Goal: Information Seeking & Learning: Compare options

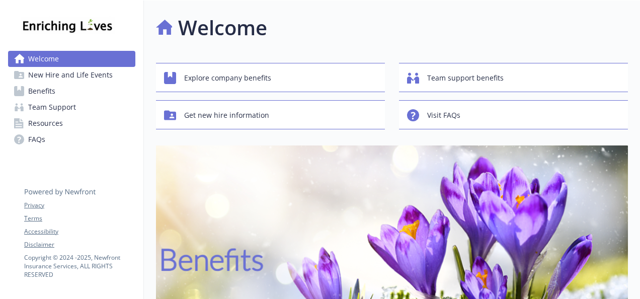
click at [45, 92] on span "Benefits" at bounding box center [41, 91] width 27 height 16
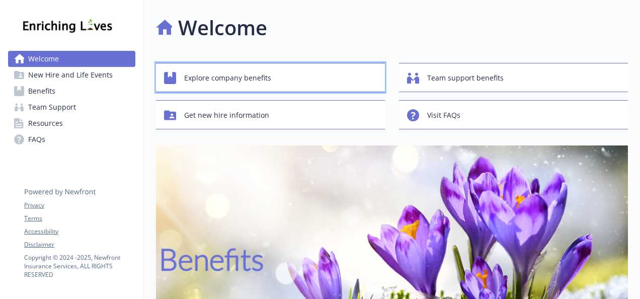
click at [217, 76] on span "Explore company benefits" at bounding box center [227, 77] width 87 height 19
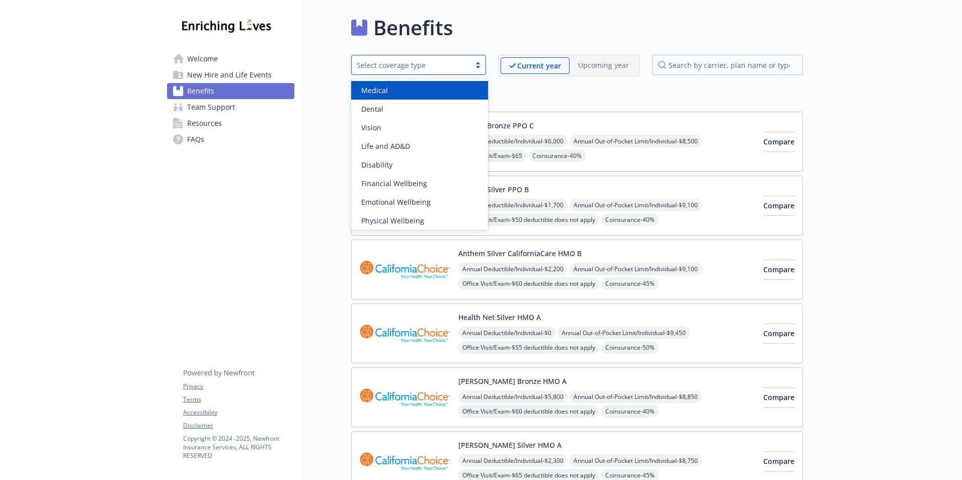
click at [471, 66] on div "Select coverage type" at bounding box center [411, 65] width 119 height 13
click at [460, 98] on div "Medical" at bounding box center [419, 90] width 137 height 19
click at [462, 67] on icon "close" at bounding box center [459, 65] width 6 height 6
click at [453, 94] on div "Medical" at bounding box center [419, 90] width 125 height 11
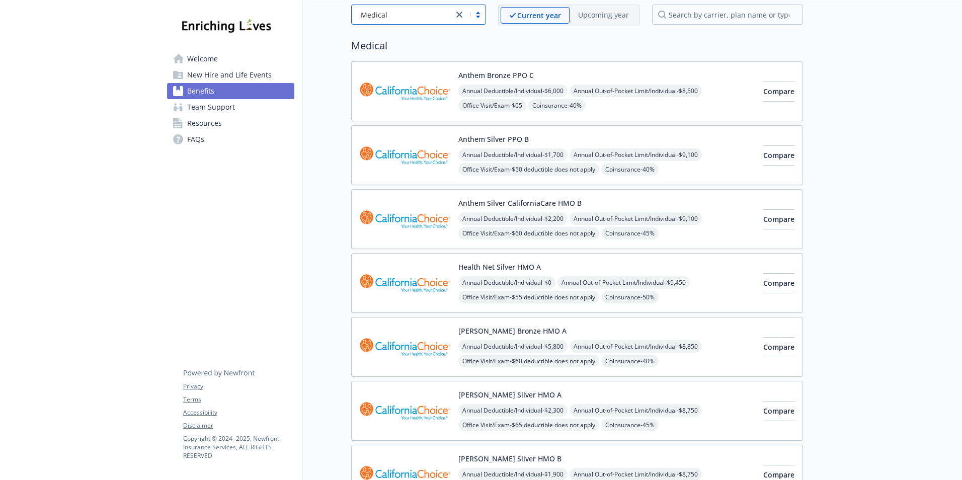
scroll to position [347, 0]
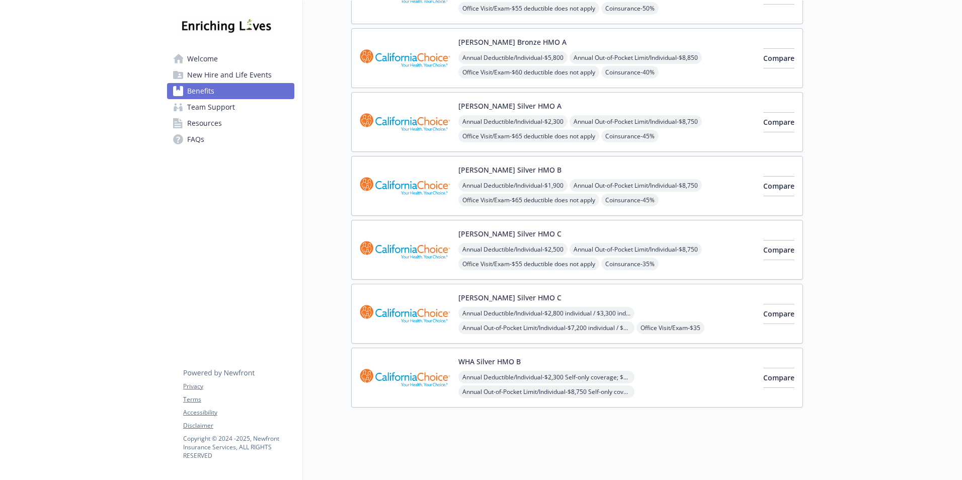
click at [213, 73] on span "New Hire and Life Events" at bounding box center [229, 75] width 85 height 16
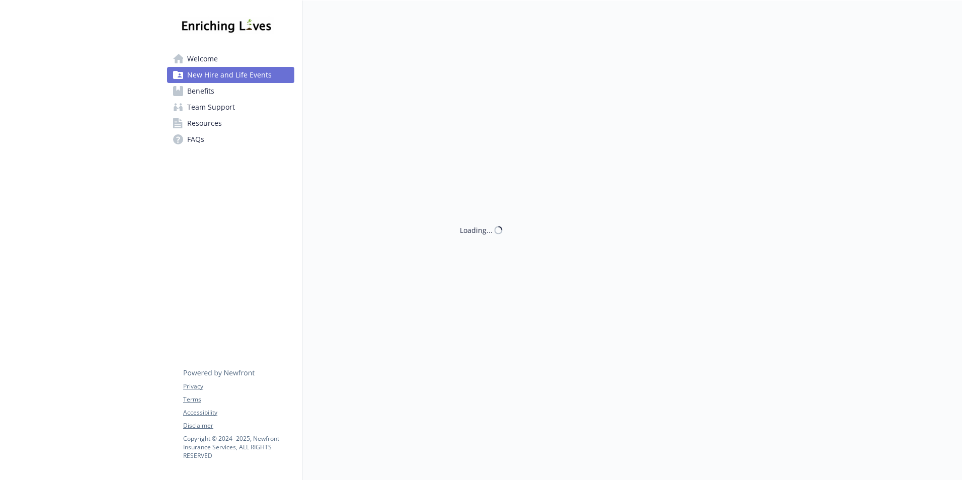
scroll to position [108, 0]
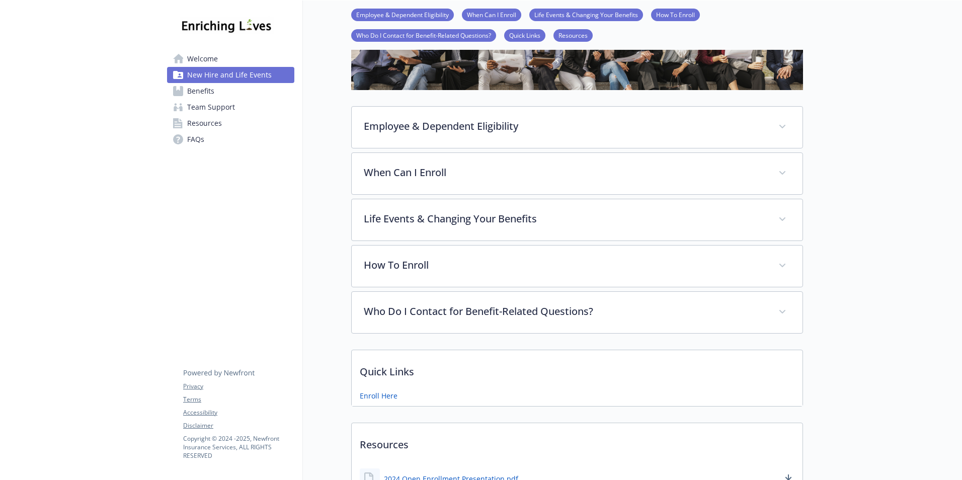
click at [204, 61] on span "Welcome" at bounding box center [202, 59] width 31 height 16
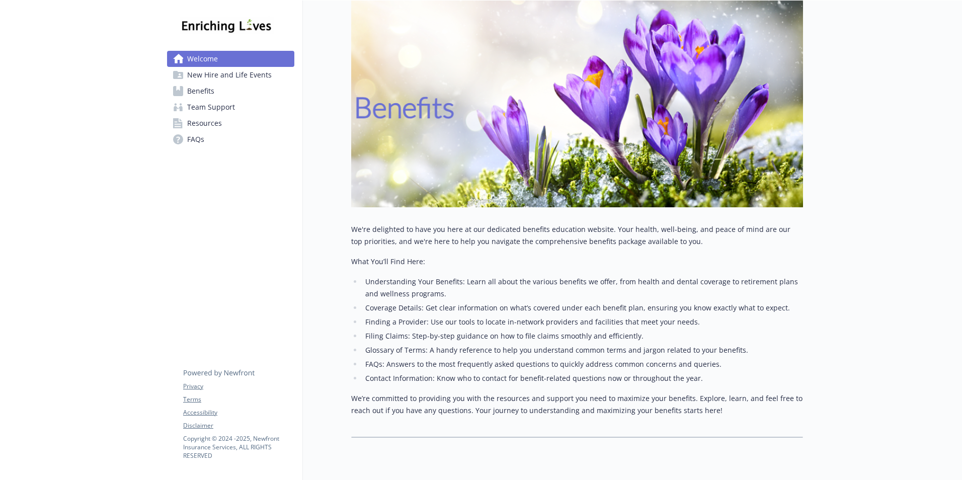
scroll to position [185, 0]
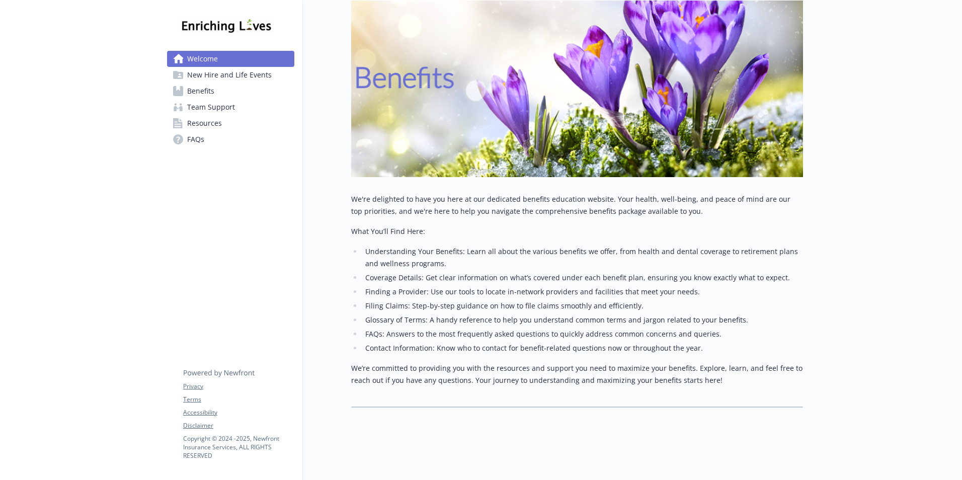
click at [197, 141] on span "FAQs" at bounding box center [195, 139] width 17 height 16
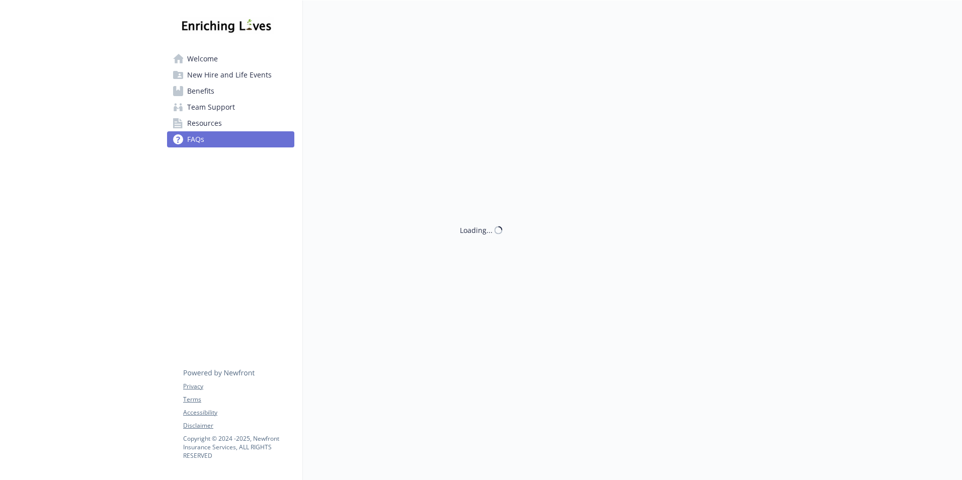
scroll to position [8, 0]
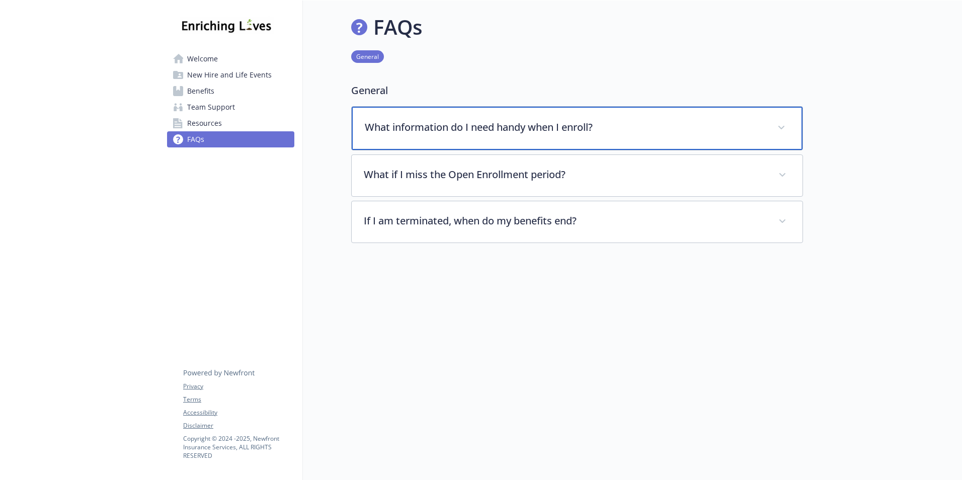
click at [675, 133] on div "What information do I need handy when I enroll?" at bounding box center [577, 128] width 451 height 43
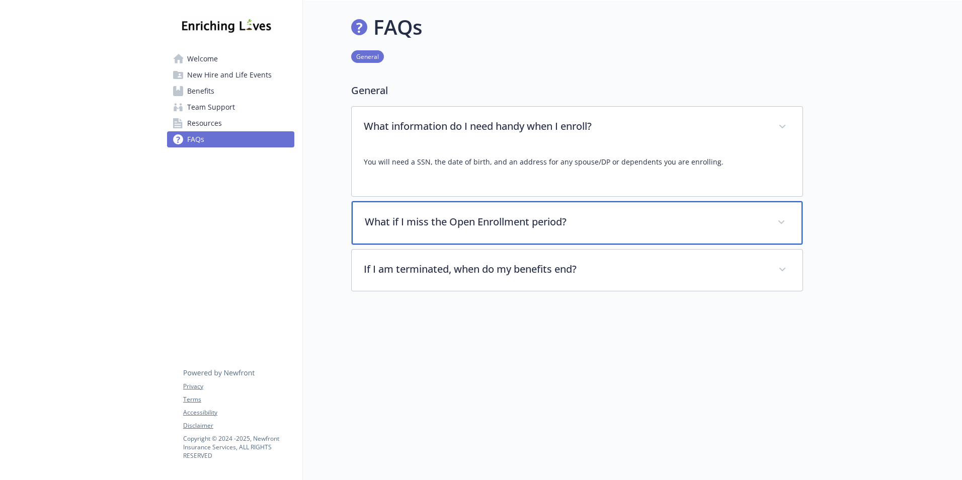
click at [784, 219] on span at bounding box center [781, 222] width 16 height 16
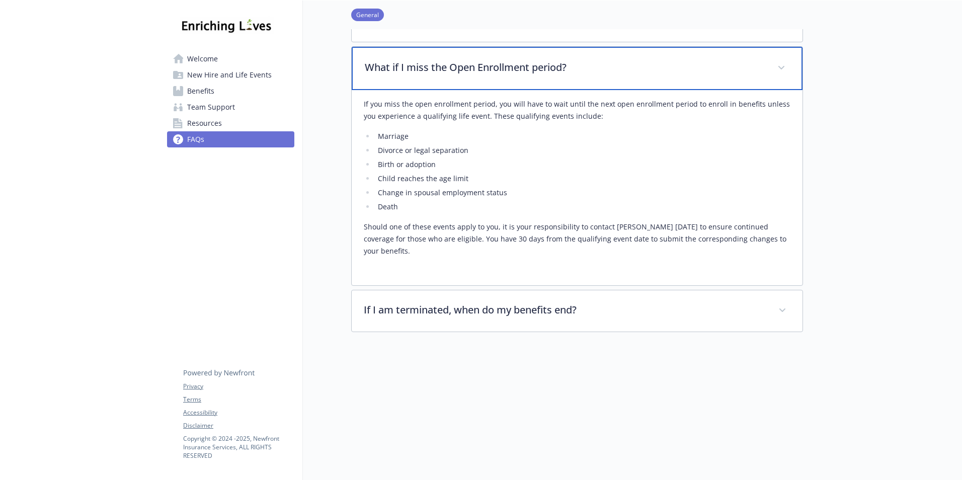
scroll to position [163, 0]
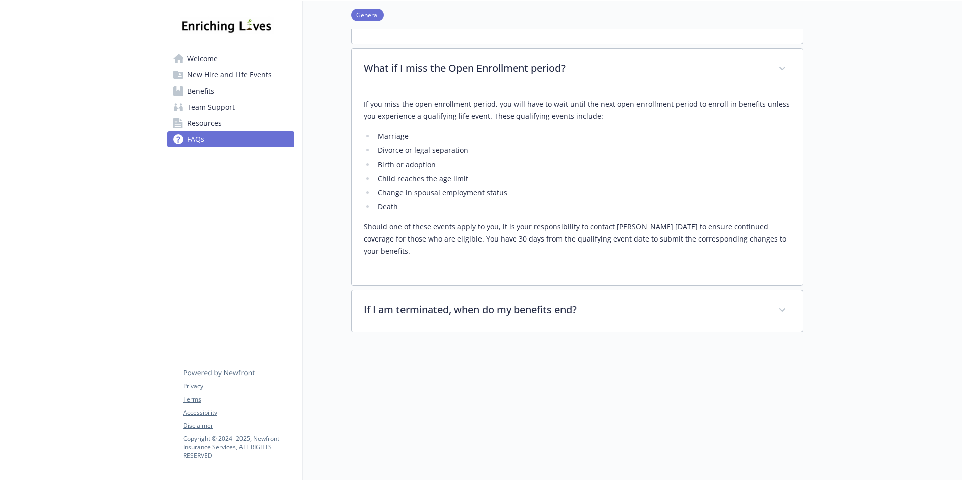
click at [225, 123] on link "Resources" at bounding box center [230, 123] width 127 height 16
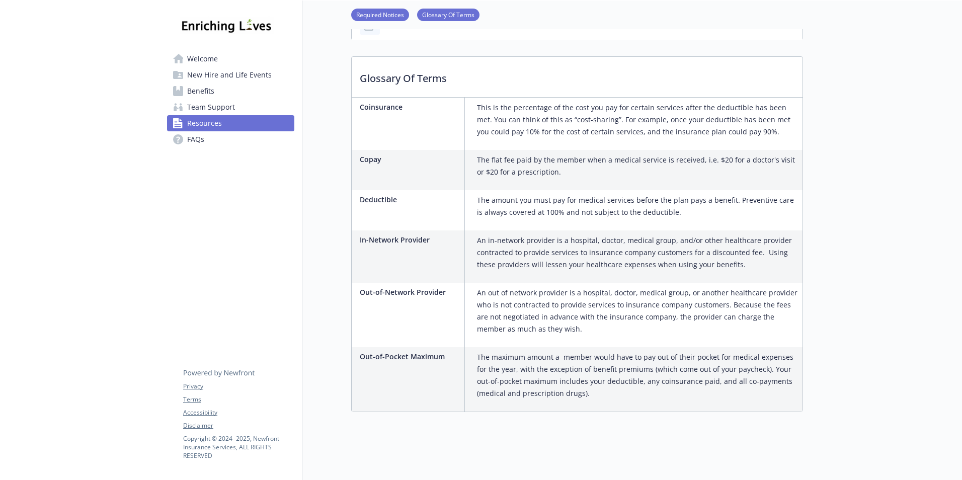
scroll to position [311, 0]
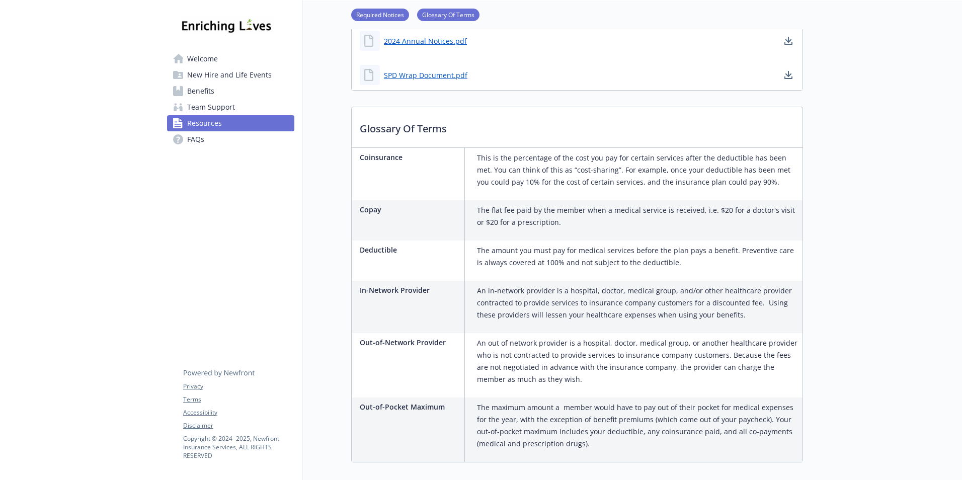
click at [208, 107] on span "Team Support" at bounding box center [211, 107] width 48 height 16
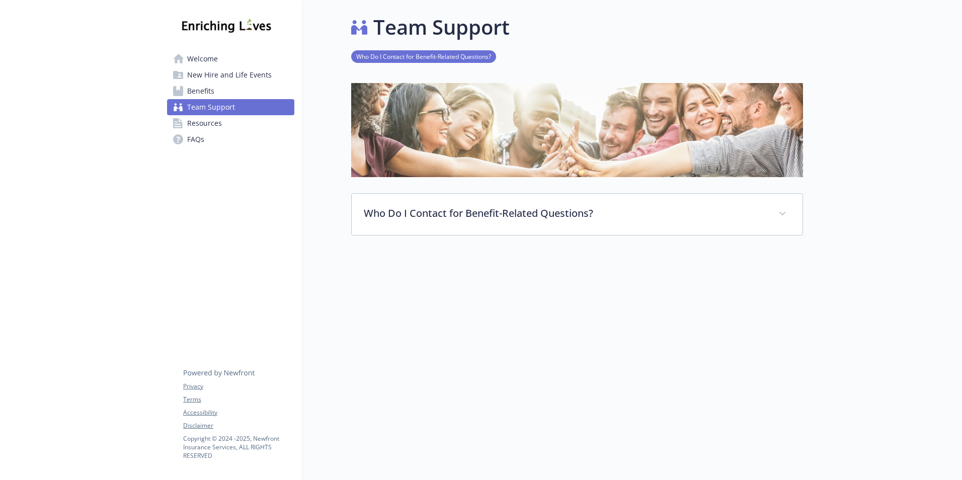
click at [208, 92] on span "Benefits" at bounding box center [200, 91] width 27 height 16
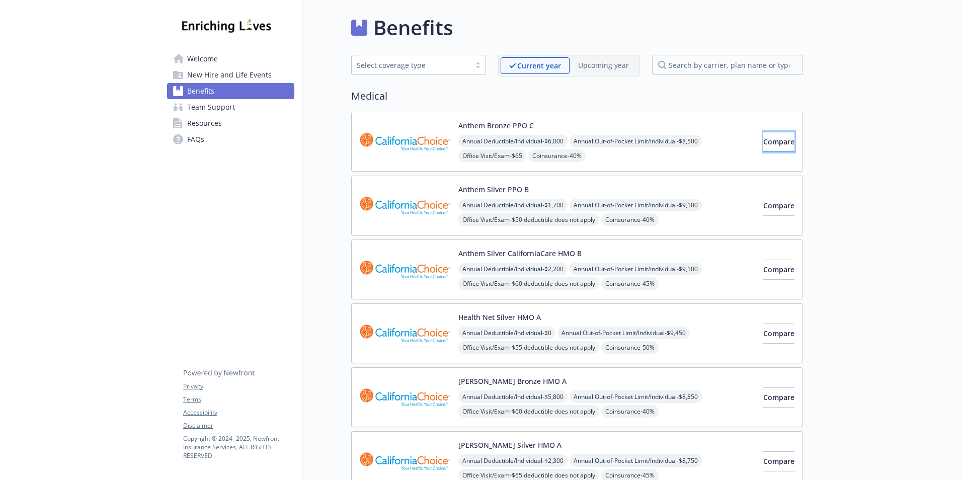
click at [768, 143] on span "Compare" at bounding box center [778, 142] width 31 height 10
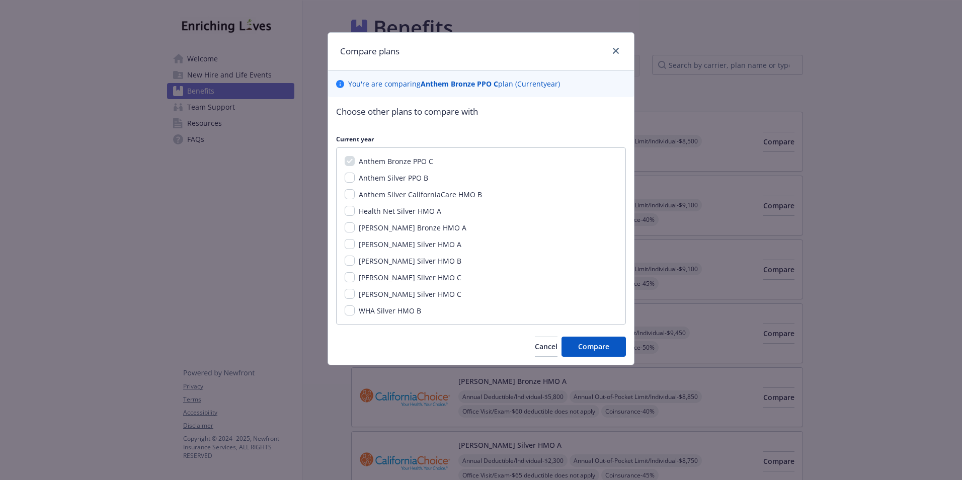
click at [396, 275] on span "[PERSON_NAME] Silver HMO C" at bounding box center [410, 278] width 103 height 10
click at [355, 275] on input "[PERSON_NAME] Silver HMO C" at bounding box center [350, 277] width 10 height 10
checkbox input "true"
click at [398, 296] on span "[PERSON_NAME] Silver HMO C" at bounding box center [410, 294] width 103 height 10
click at [355, 296] on input "[PERSON_NAME] Silver HMO C" at bounding box center [350, 294] width 10 height 10
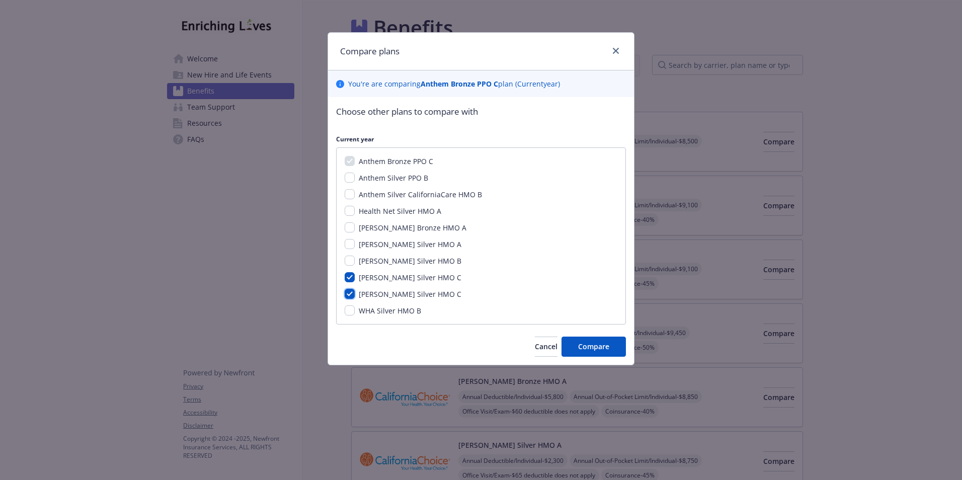
checkbox input "true"
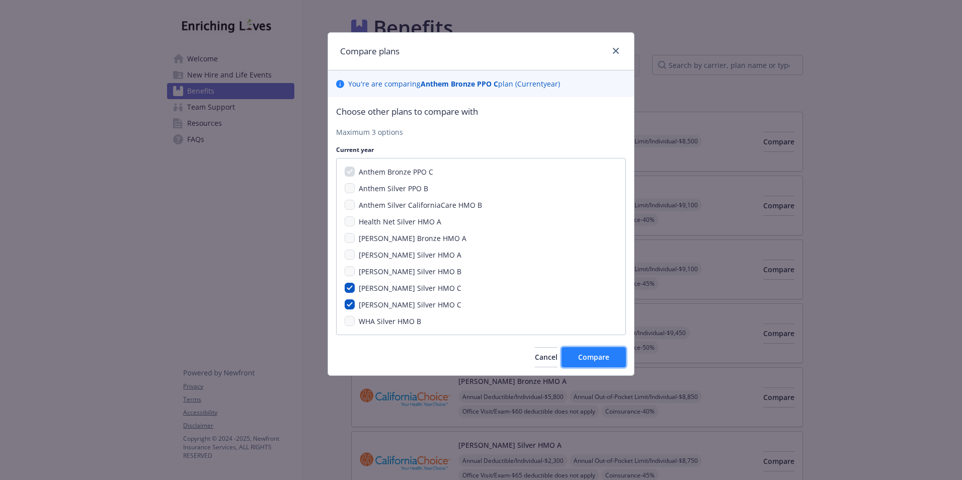
click at [584, 354] on span "Compare" at bounding box center [593, 357] width 31 height 10
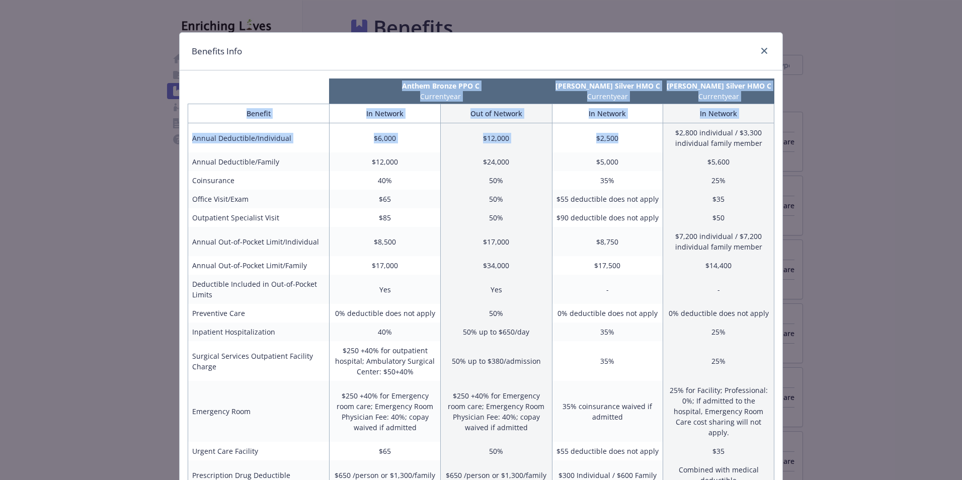
drag, startPoint x: 621, startPoint y: 45, endPoint x: 627, endPoint y: 126, distance: 80.7
click at [627, 126] on div "Benefits Info Anthem Bronze PPO C Current year Kaiser Silver HMO C Current year…" at bounding box center [481, 407] width 604 height 750
drag, startPoint x: 627, startPoint y: 126, endPoint x: 599, endPoint y: 61, distance: 70.1
click at [599, 61] on div "Benefits Info" at bounding box center [481, 52] width 603 height 38
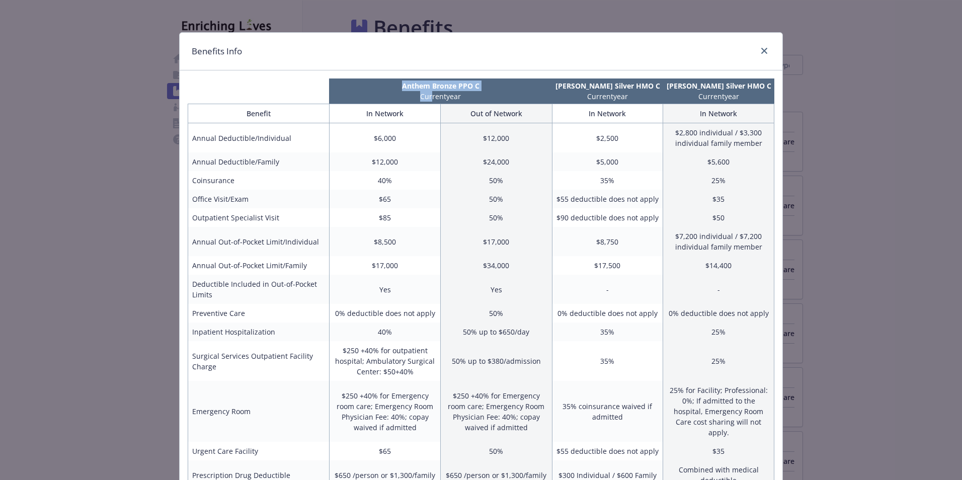
drag, startPoint x: 594, startPoint y: 58, endPoint x: 420, endPoint y: 92, distance: 176.9
click at [420, 92] on div "Benefits Info Anthem Bronze PPO C Current year Kaiser Silver HMO C Current year…" at bounding box center [481, 407] width 604 height 750
click at [298, 61] on div "Benefits Info" at bounding box center [481, 52] width 603 height 38
click at [762, 50] on icon "close" at bounding box center [764, 51] width 6 height 6
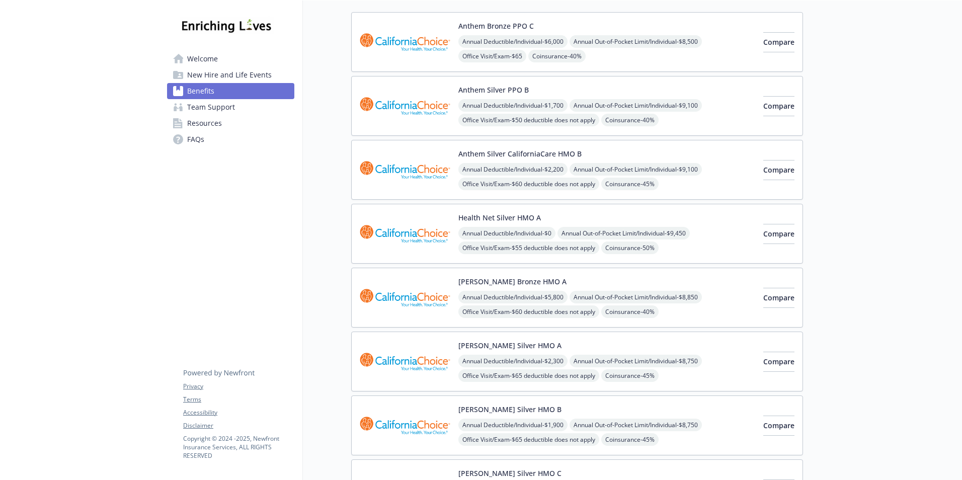
scroll to position [101, 0]
click at [763, 233] on span "Compare" at bounding box center [778, 233] width 31 height 10
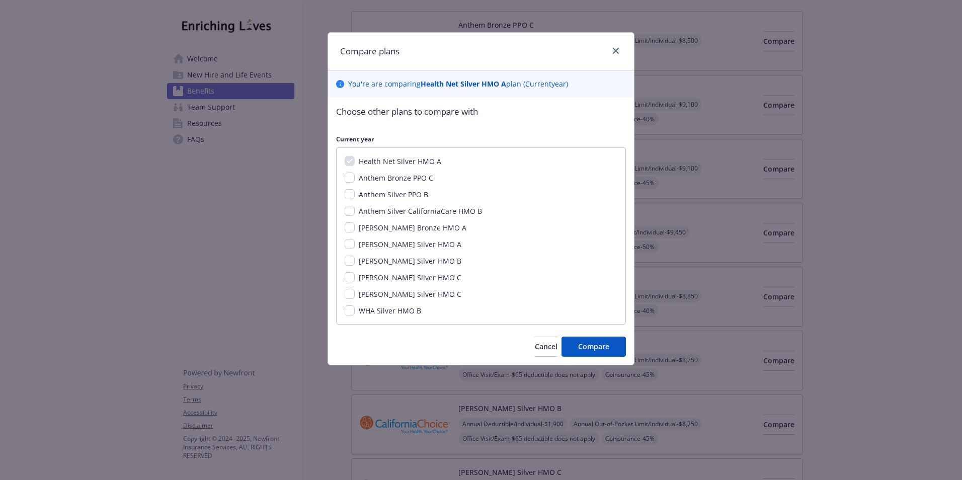
click at [416, 263] on span "[PERSON_NAME] Silver HMO B" at bounding box center [410, 261] width 103 height 10
click at [355, 263] on input "[PERSON_NAME] Silver HMO B" at bounding box center [350, 261] width 10 height 10
checkbox input "true"
click at [393, 292] on span "[PERSON_NAME] Silver HMO C" at bounding box center [410, 294] width 103 height 10
click at [355, 292] on input "[PERSON_NAME] Silver HMO C" at bounding box center [350, 294] width 10 height 10
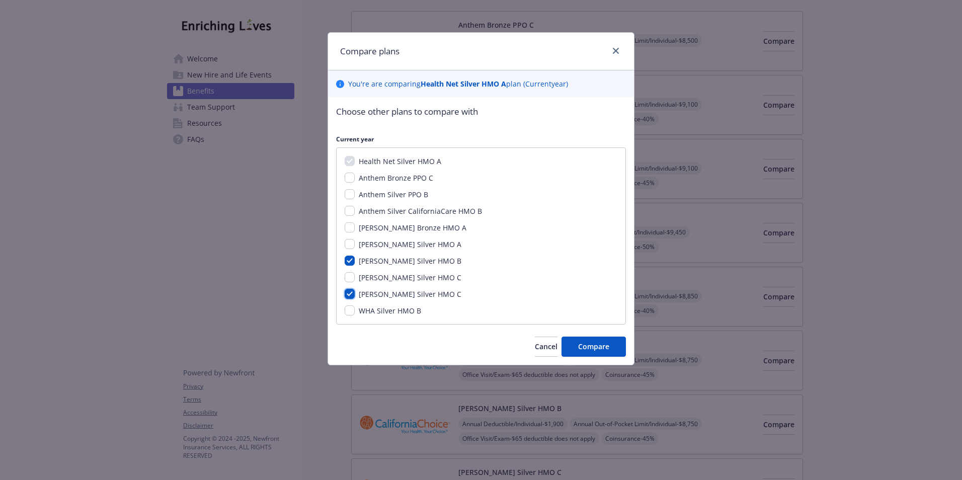
checkbox input "true"
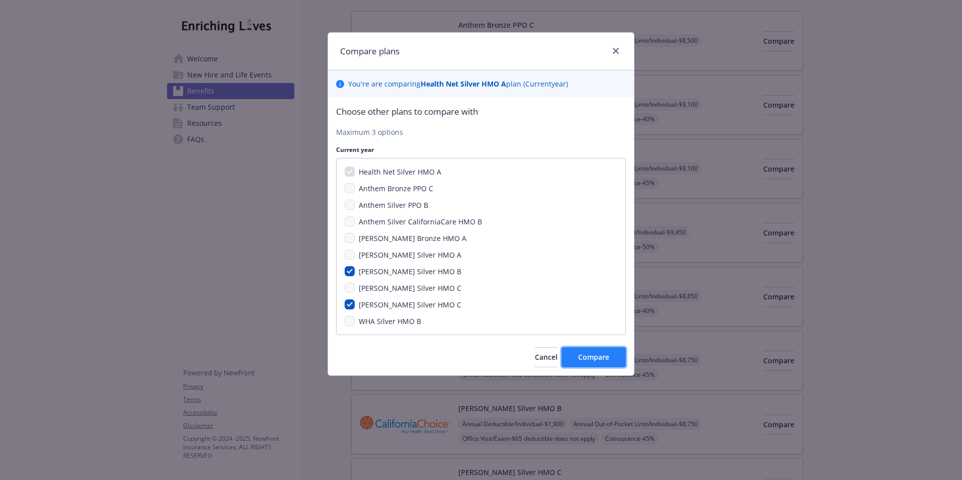
click at [584, 357] on span "Compare" at bounding box center [593, 357] width 31 height 10
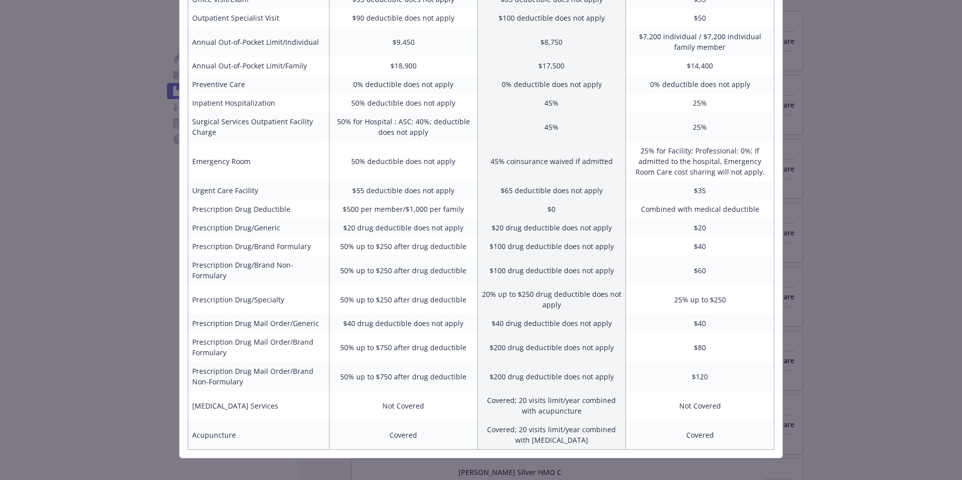
scroll to position [0, 0]
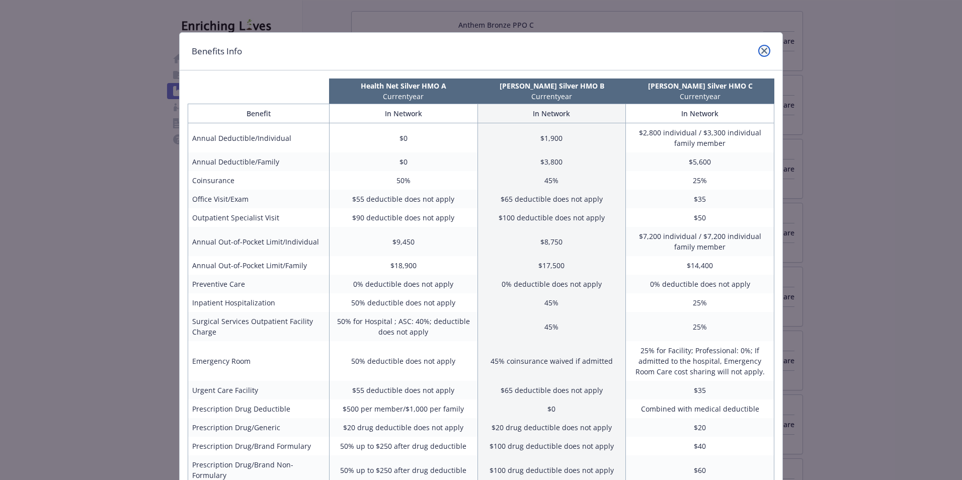
click at [761, 51] on icon "close" at bounding box center [764, 51] width 6 height 6
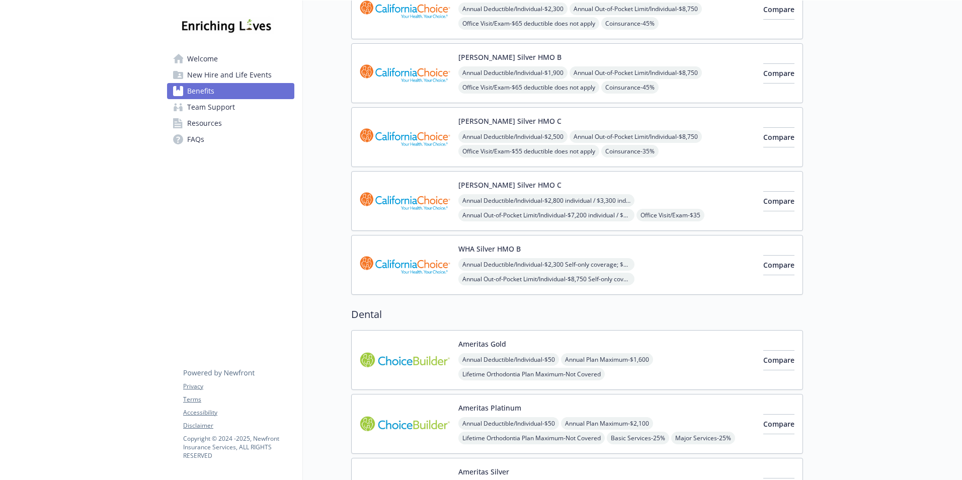
scroll to position [453, 0]
click at [763, 264] on span "Compare" at bounding box center [778, 264] width 31 height 10
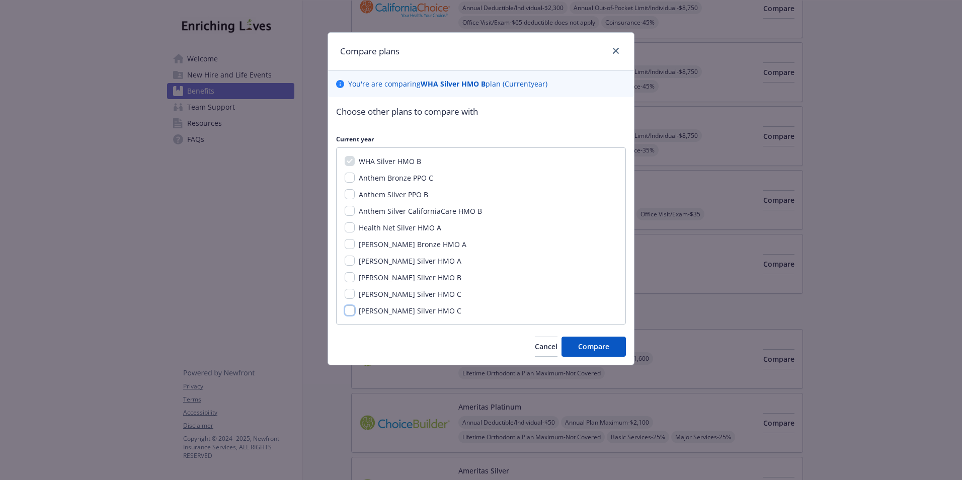
click at [348, 311] on input "[PERSON_NAME] Silver HMO C" at bounding box center [350, 310] width 10 height 10
checkbox input "true"
click at [586, 347] on span "Compare" at bounding box center [593, 347] width 31 height 10
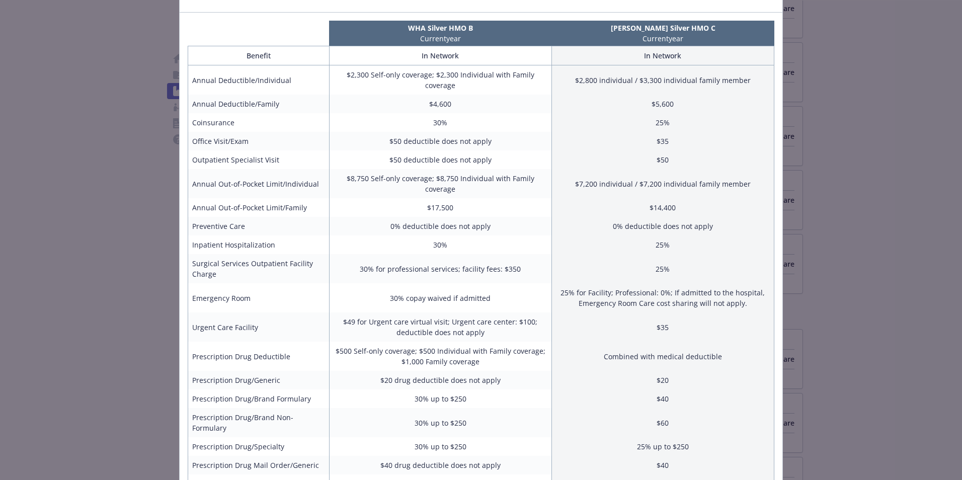
scroll to position [0, 0]
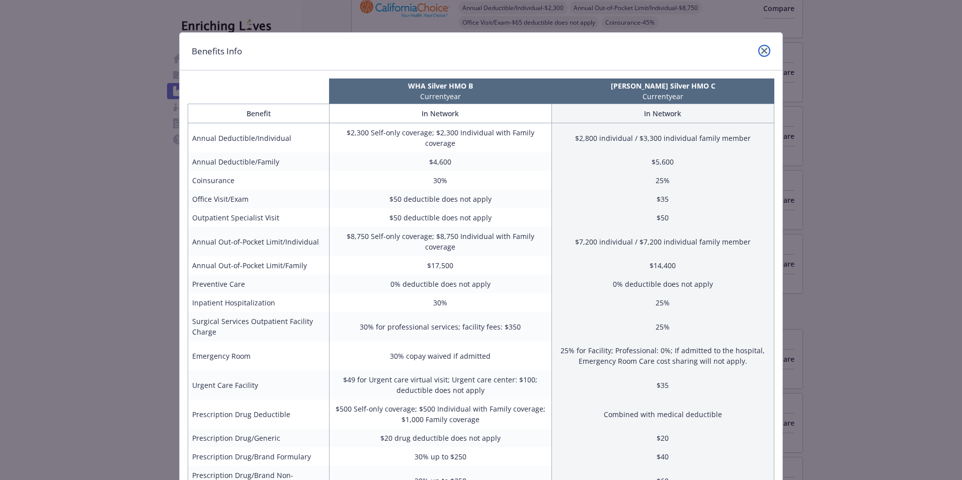
click at [761, 49] on icon "close" at bounding box center [764, 51] width 6 height 6
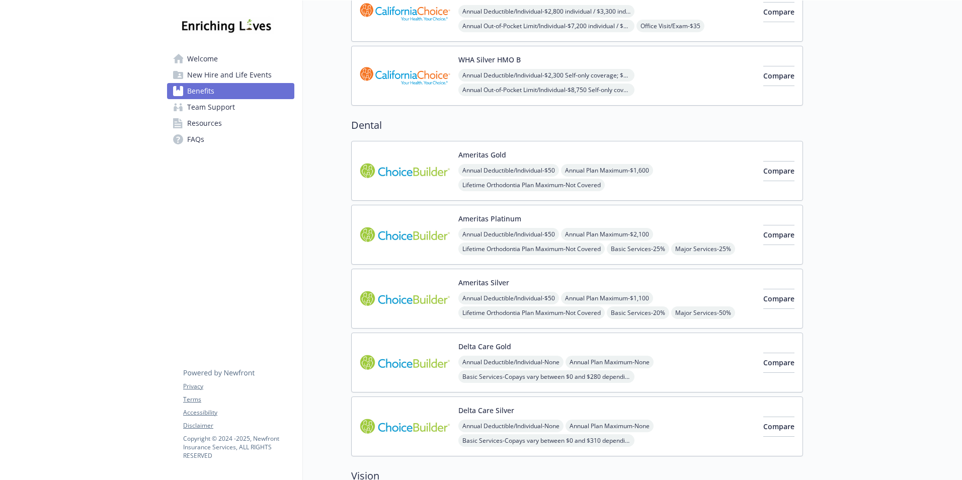
scroll to position [654, 0]
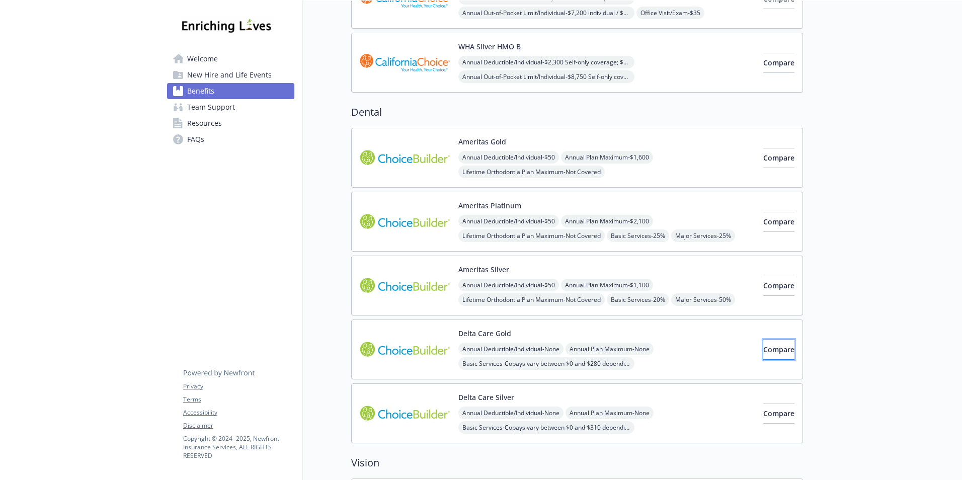
click at [776, 349] on span "Compare" at bounding box center [778, 350] width 31 height 10
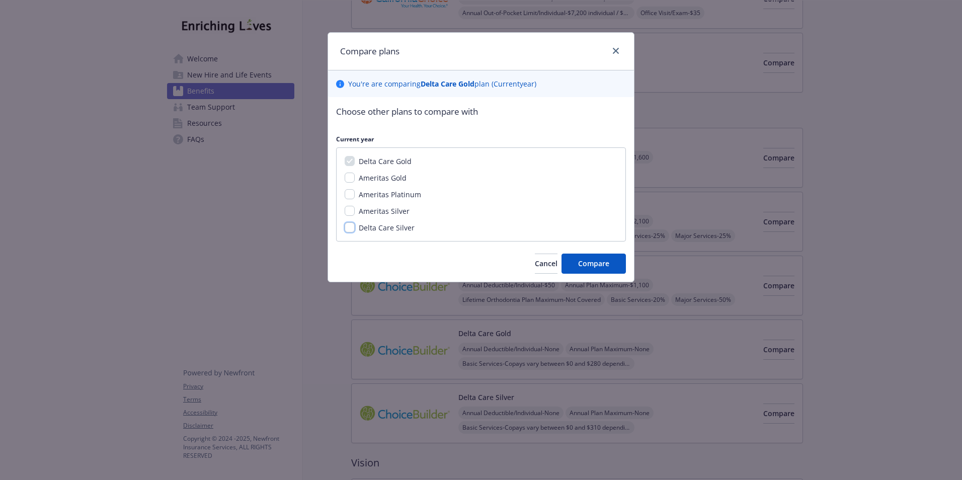
click at [347, 225] on input "Delta Care Silver" at bounding box center [350, 227] width 10 height 10
checkbox input "true"
click at [583, 260] on span "Compare" at bounding box center [593, 264] width 31 height 10
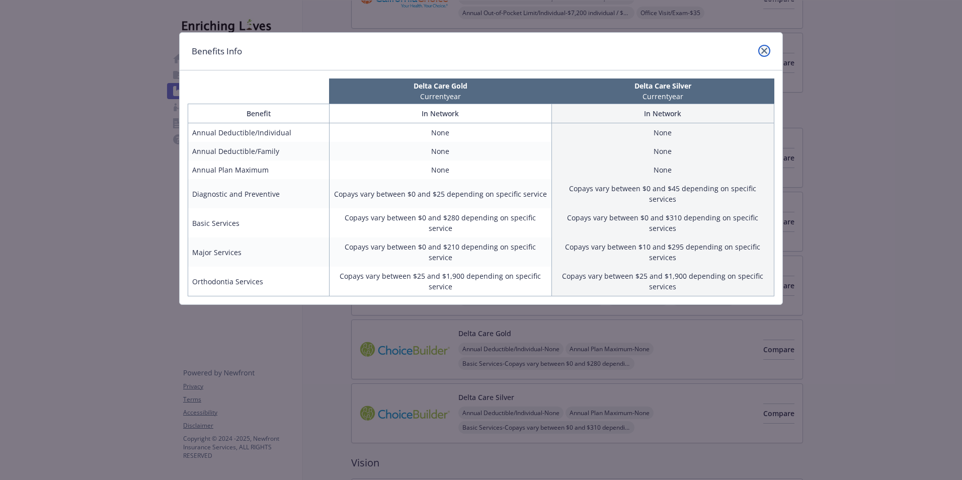
click at [762, 52] on icon "close" at bounding box center [764, 51] width 6 height 6
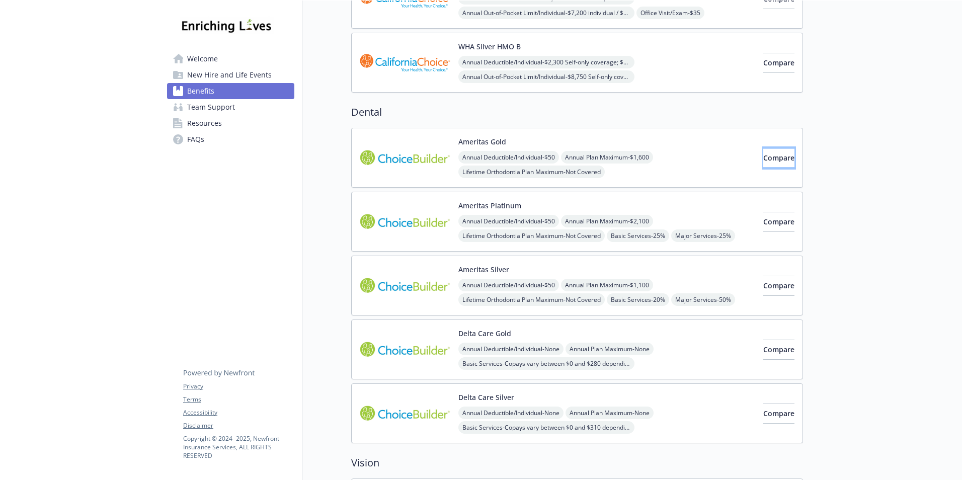
click at [763, 161] on span "Compare" at bounding box center [778, 158] width 31 height 10
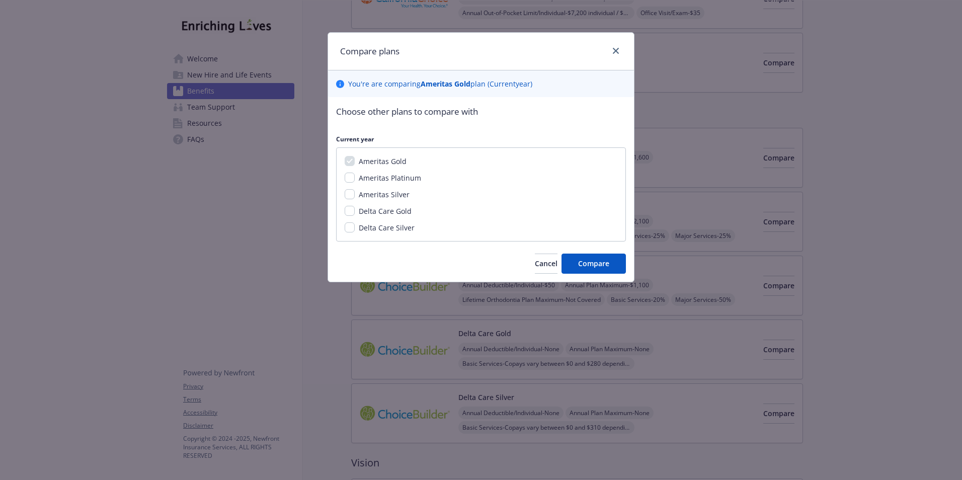
click at [395, 181] on span "Ameritas Platinum" at bounding box center [390, 178] width 62 height 10
click at [355, 181] on input "Ameritas Platinum" at bounding box center [350, 178] width 10 height 10
checkbox input "true"
drag, startPoint x: 388, startPoint y: 211, endPoint x: 400, endPoint y: 211, distance: 11.6
click at [389, 211] on span "Delta Care Gold" at bounding box center [385, 211] width 53 height 10
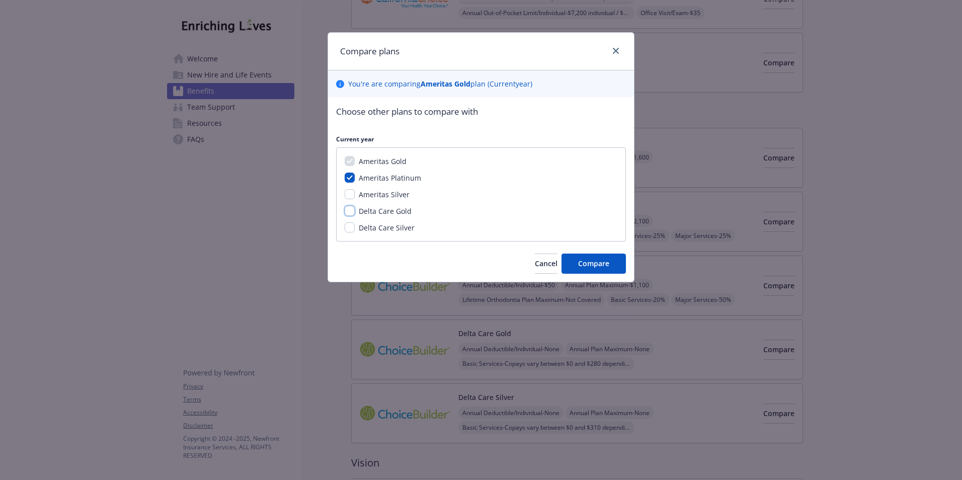
click at [355, 211] on input "Delta Care Gold" at bounding box center [350, 211] width 10 height 10
checkbox input "true"
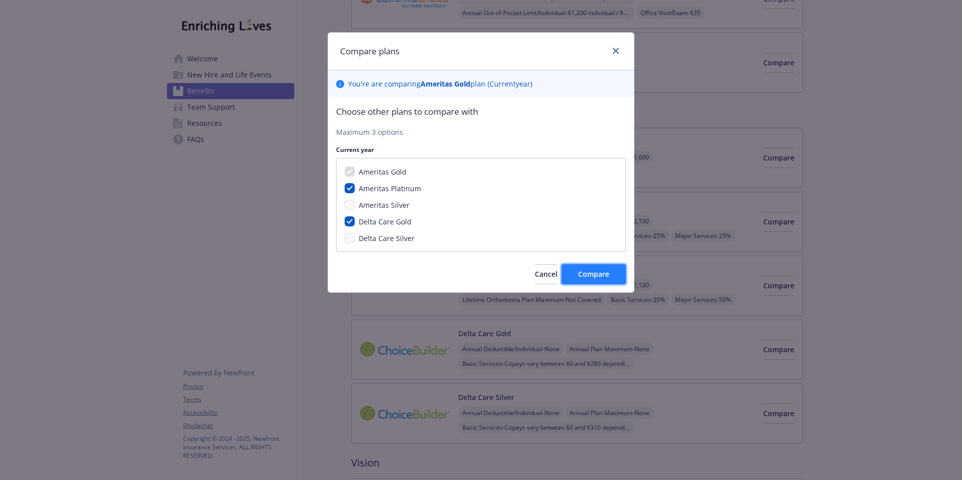
click at [580, 272] on span "Compare" at bounding box center [593, 274] width 31 height 10
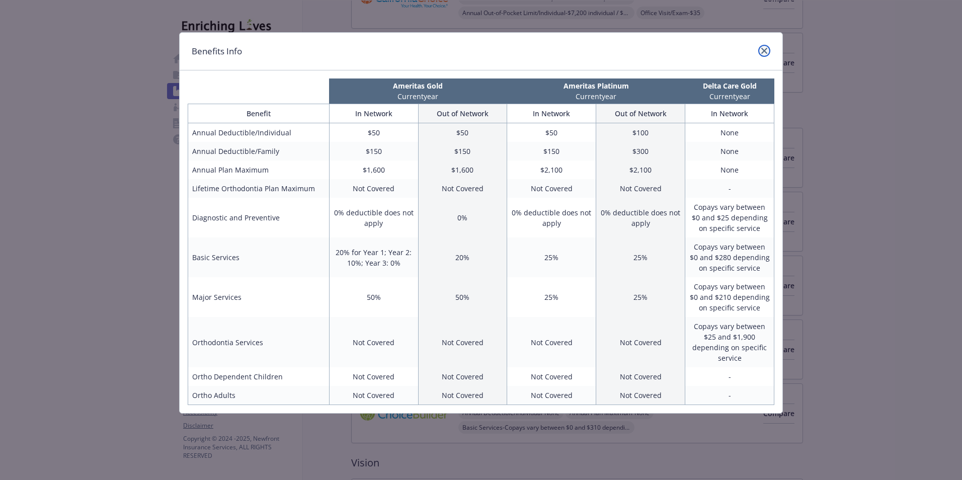
click at [762, 51] on icon "close" at bounding box center [764, 51] width 6 height 6
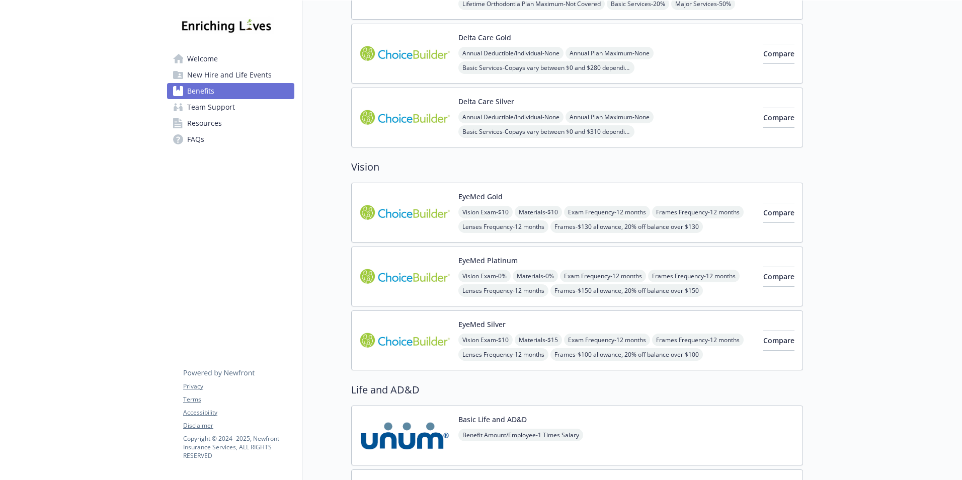
scroll to position [956, 0]
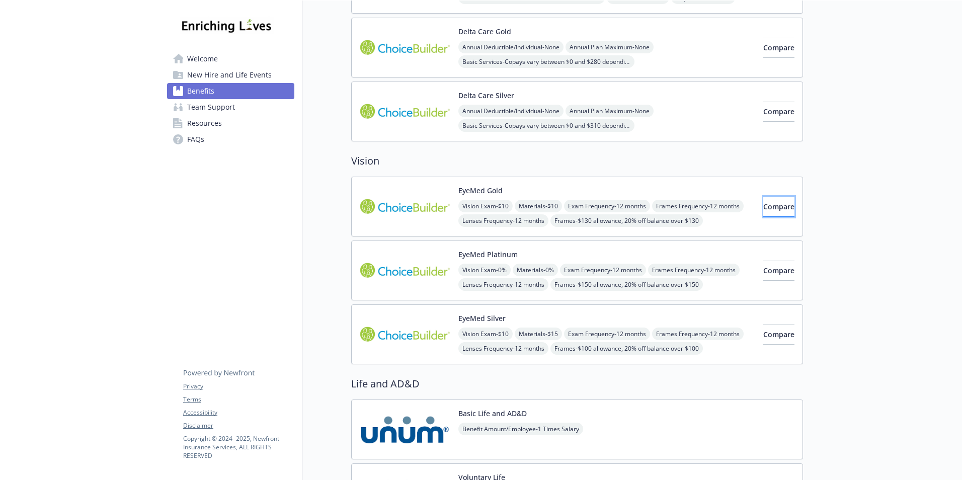
click at [763, 209] on span "Compare" at bounding box center [778, 207] width 31 height 10
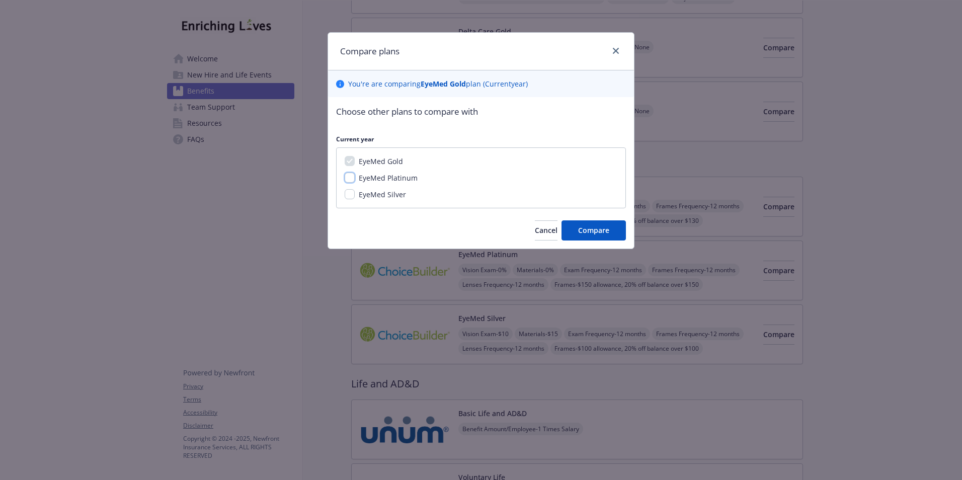
click at [351, 176] on input "EyeMed Platinum" at bounding box center [350, 178] width 10 height 10
checkbox input "true"
drag, startPoint x: 351, startPoint y: 197, endPoint x: 367, endPoint y: 194, distance: 16.5
click at [351, 197] on input "EyeMed Silver" at bounding box center [350, 194] width 10 height 10
checkbox input "true"
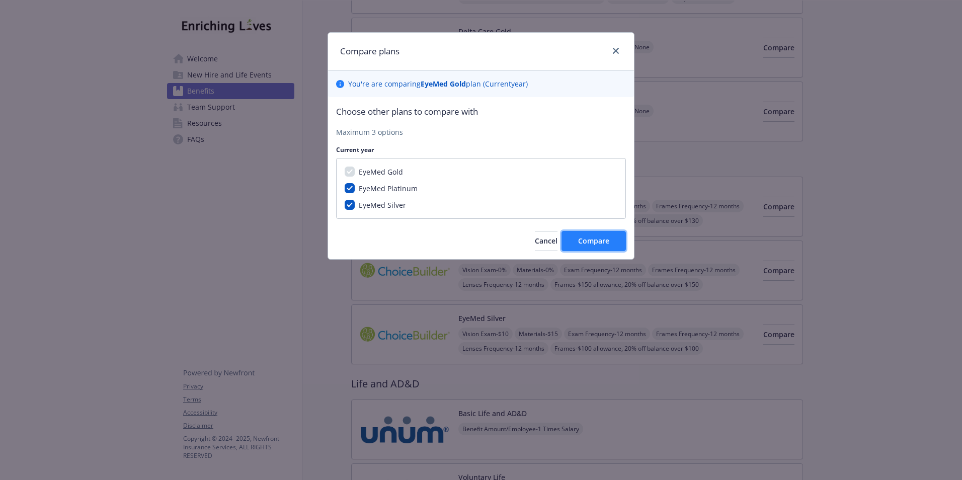
click at [604, 246] on span "Compare" at bounding box center [593, 241] width 31 height 10
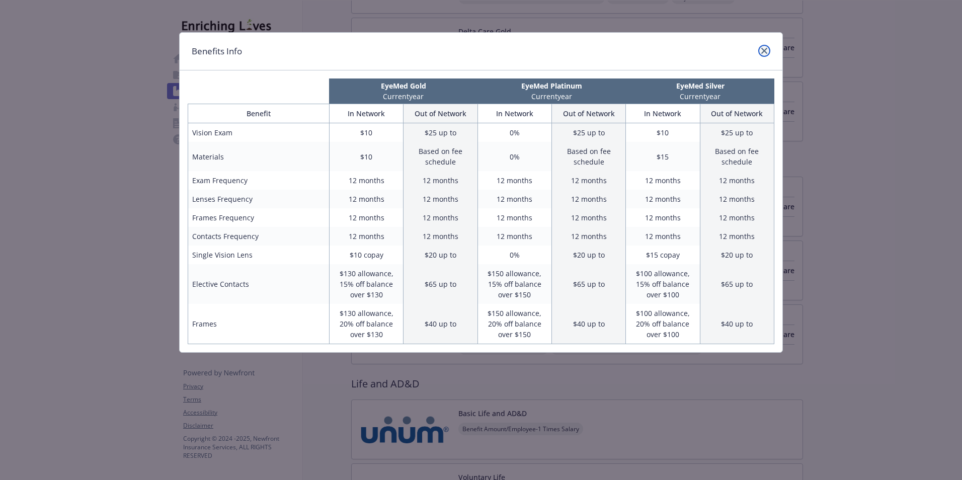
click at [764, 45] on link "close" at bounding box center [764, 51] width 12 height 12
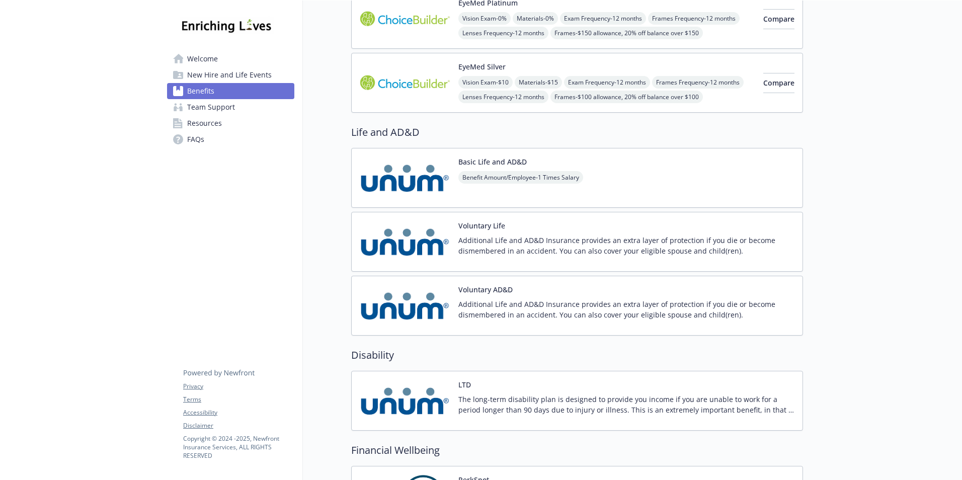
scroll to position [1258, 0]
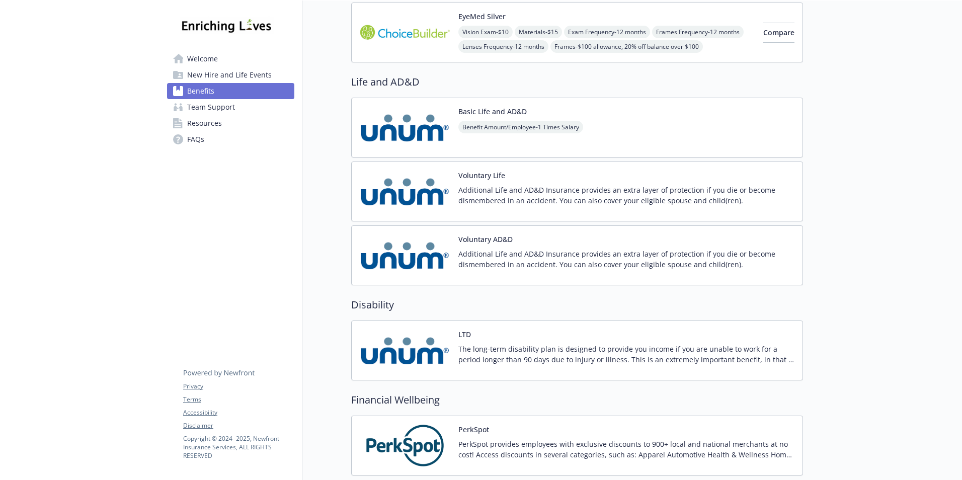
click at [475, 141] on div "Benefit Amount/Employee - 1 Times Salary" at bounding box center [520, 135] width 125 height 28
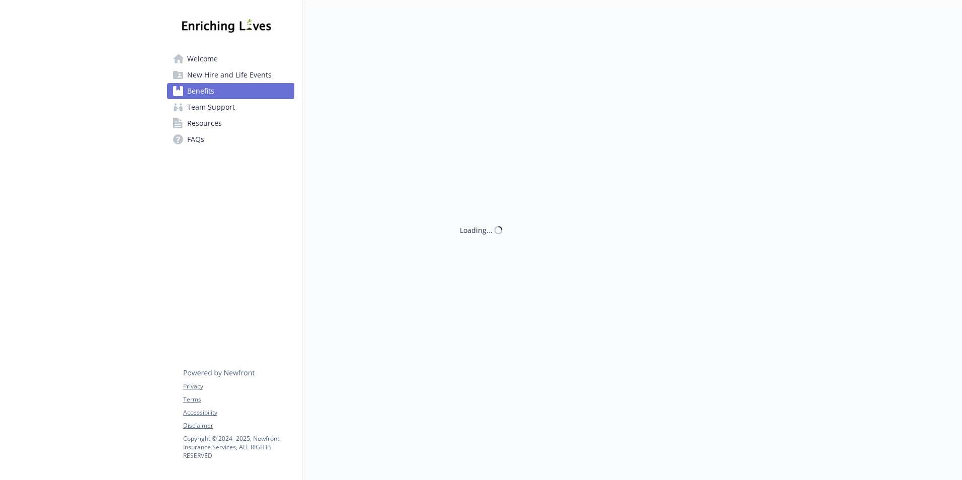
scroll to position [1258, 0]
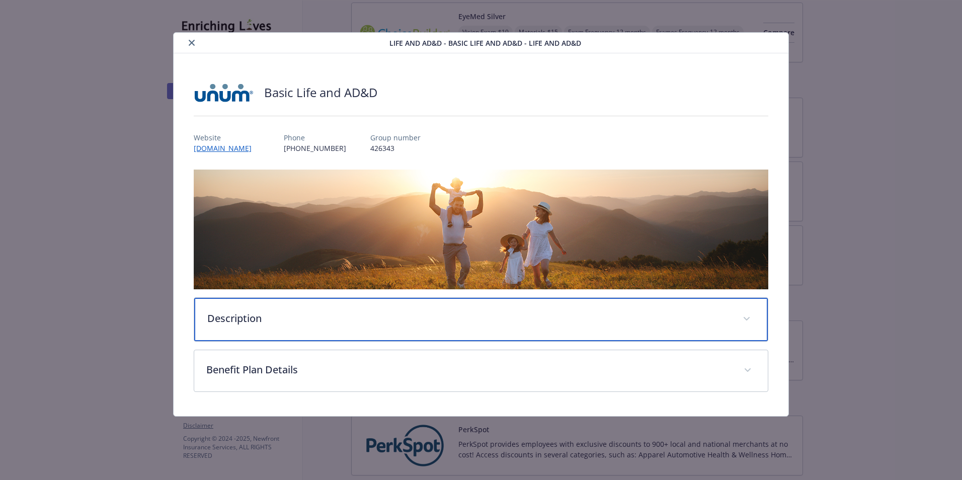
click at [248, 323] on p "Description" at bounding box center [468, 318] width 523 height 15
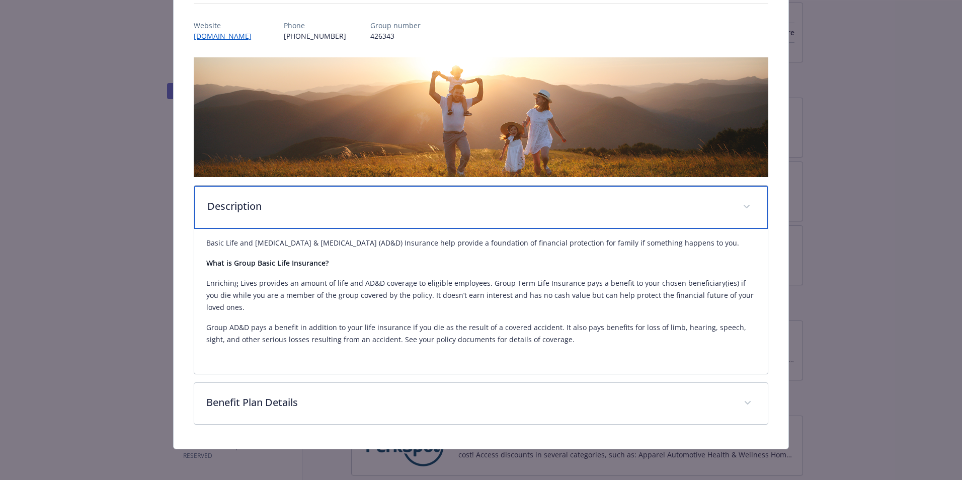
scroll to position [113, 0]
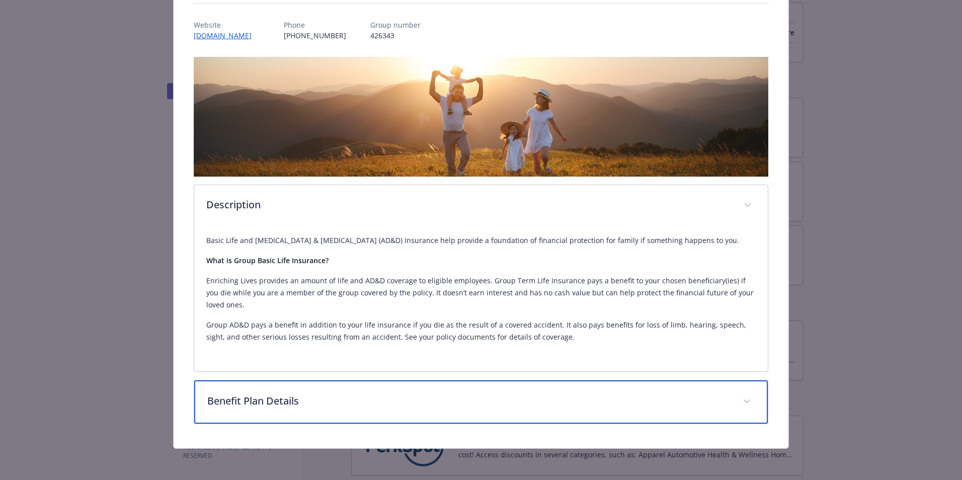
click at [287, 394] on p "Benefit Plan Details" at bounding box center [468, 401] width 523 height 15
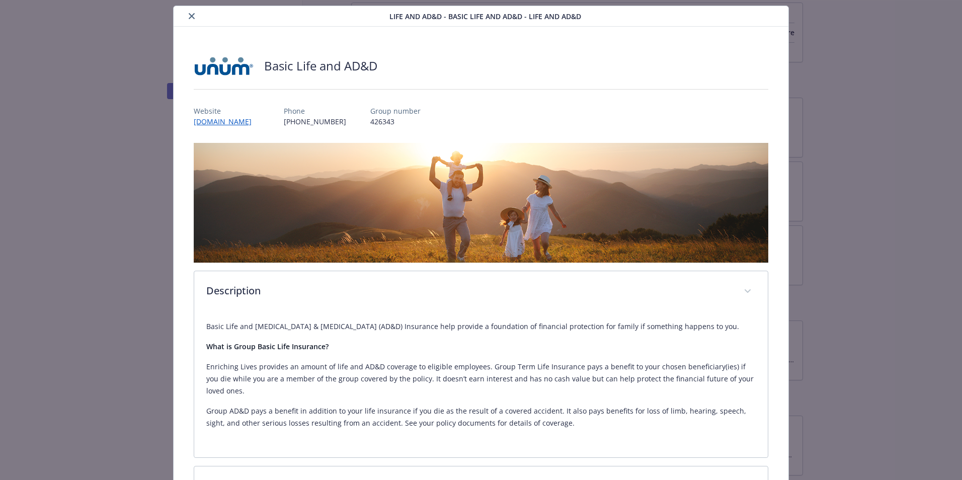
scroll to position [0, 0]
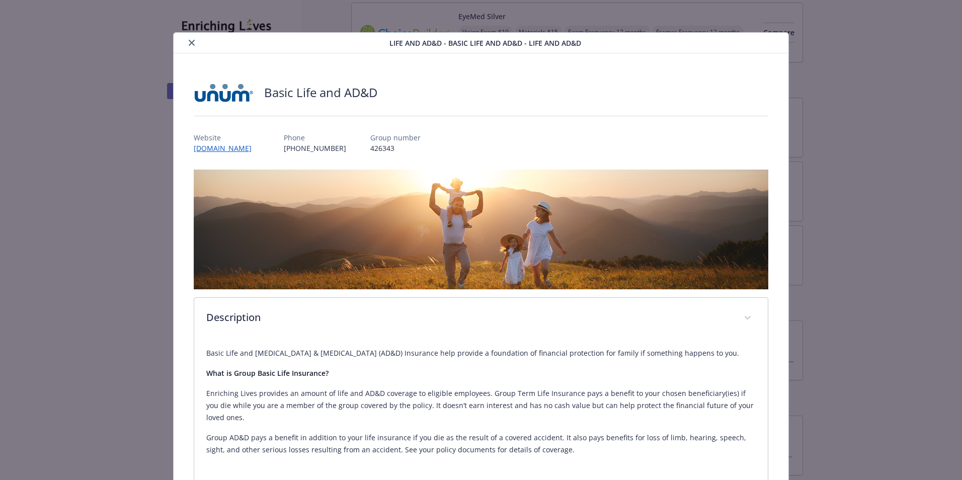
click at [190, 43] on icon "close" at bounding box center [192, 43] width 6 height 6
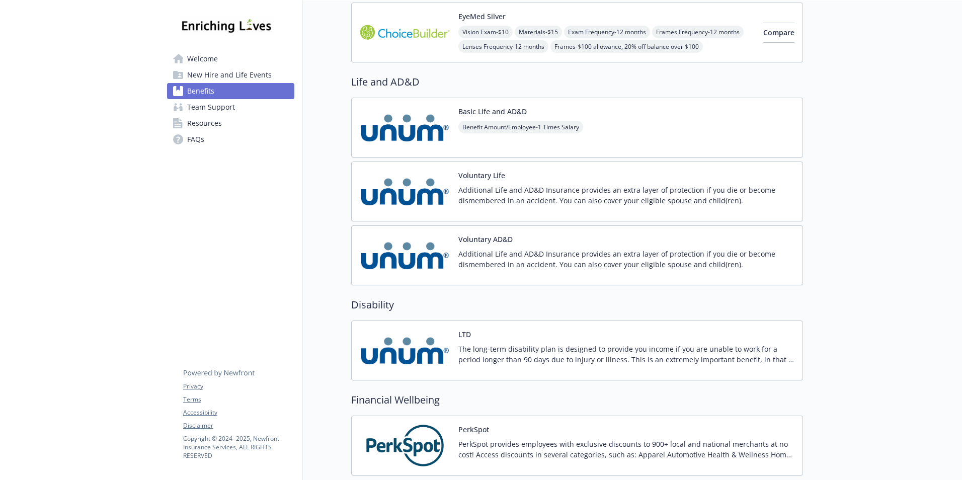
click at [492, 194] on p "Additional Life and AD&D Insurance provides an extra layer of protection if you…" at bounding box center [626, 195] width 336 height 21
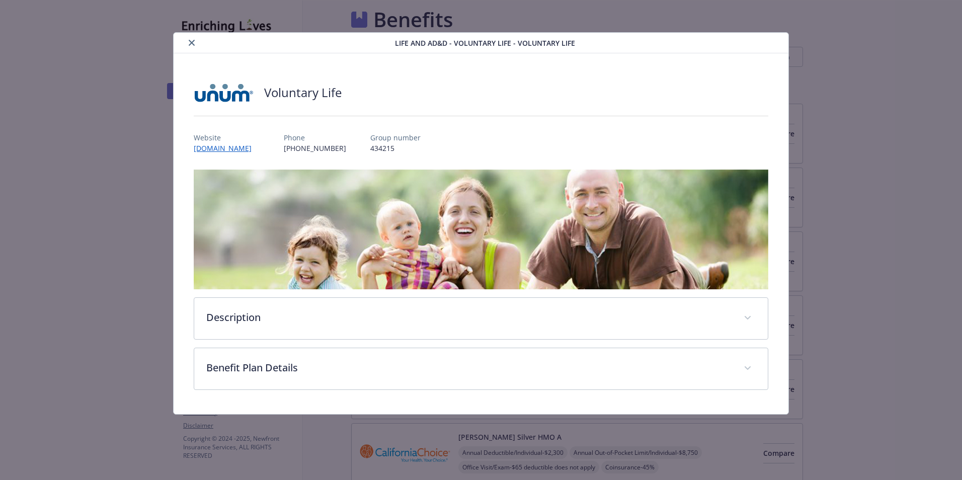
scroll to position [1258, 0]
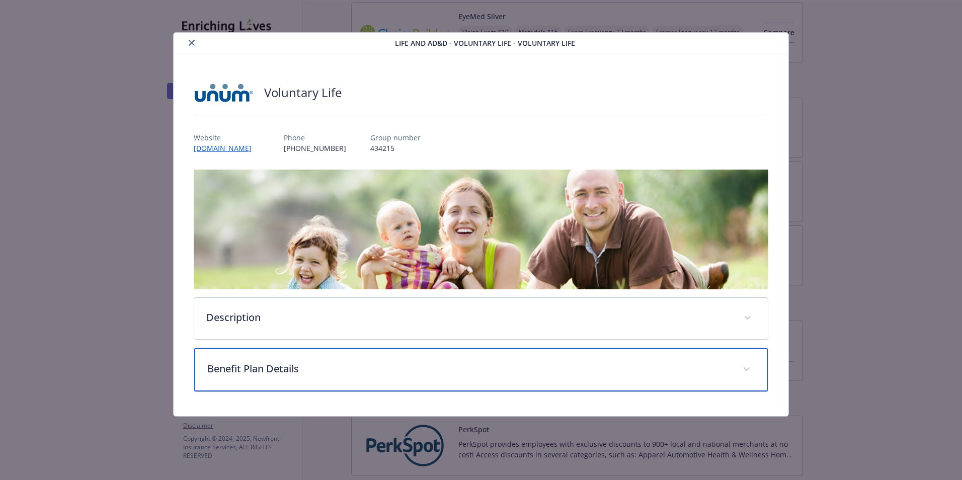
click at [284, 368] on p "Benefit Plan Details" at bounding box center [468, 368] width 523 height 15
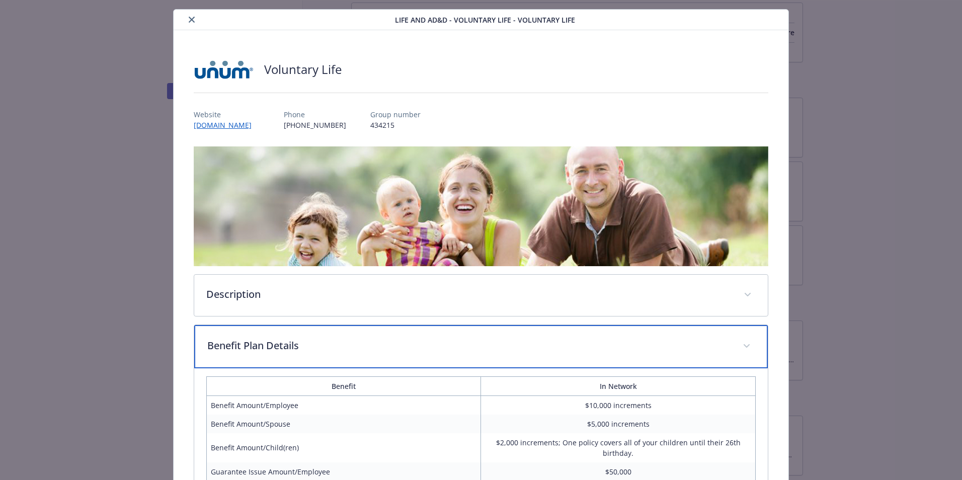
scroll to position [22, 0]
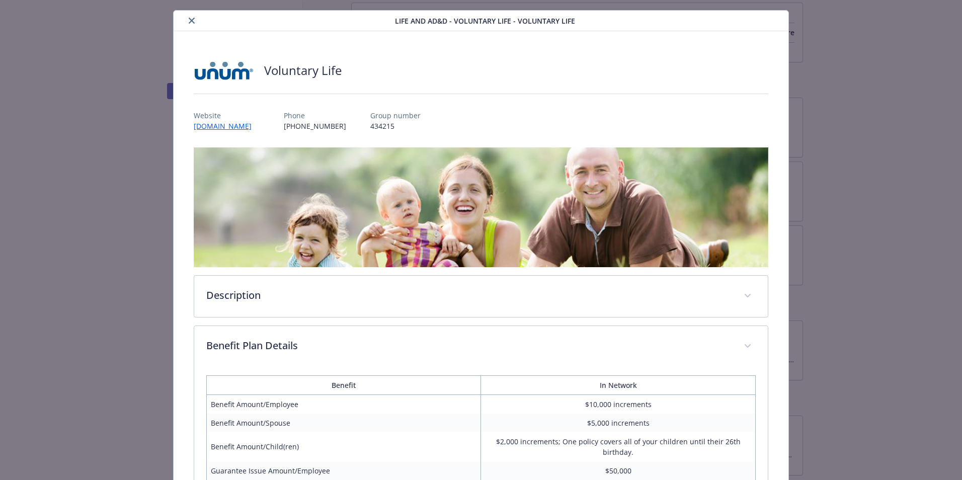
click at [189, 21] on icon "close" at bounding box center [192, 21] width 6 height 6
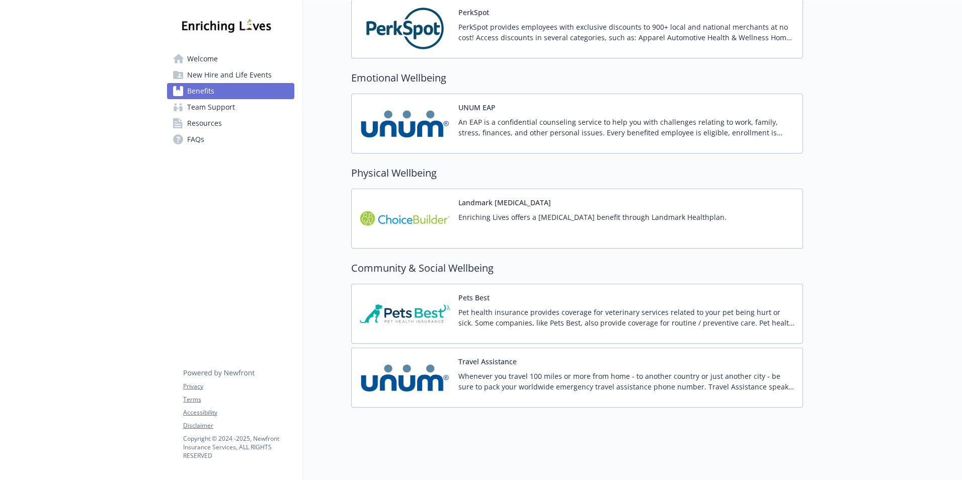
scroll to position [1683, 0]
click at [425, 218] on img at bounding box center [405, 218] width 91 height 43
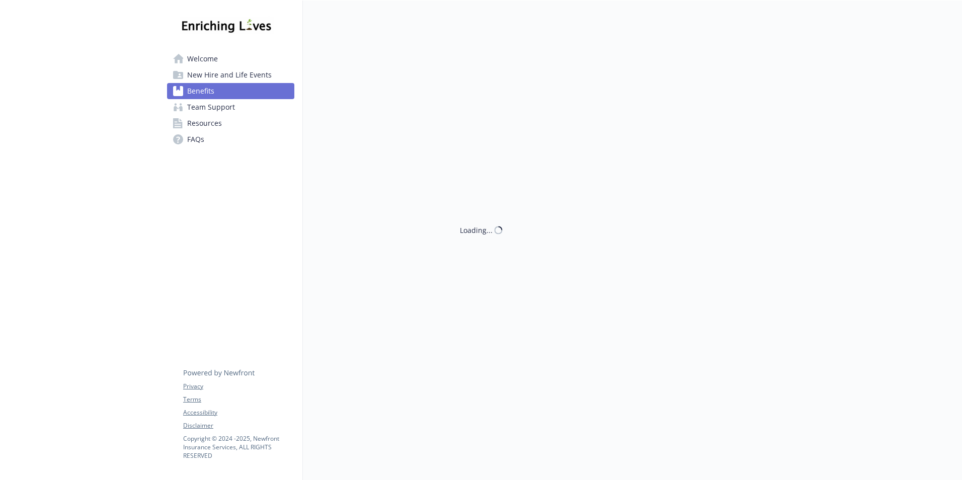
scroll to position [1683, 0]
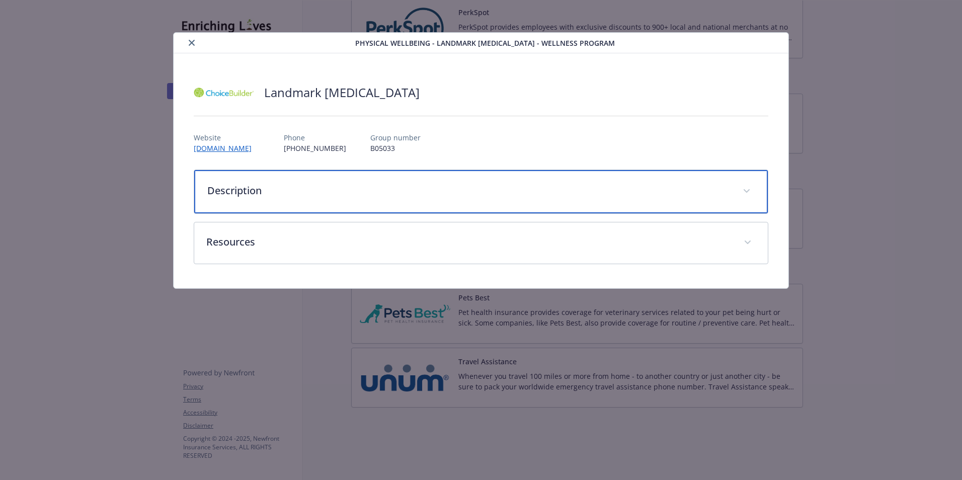
click at [262, 195] on p "Description" at bounding box center [468, 190] width 523 height 15
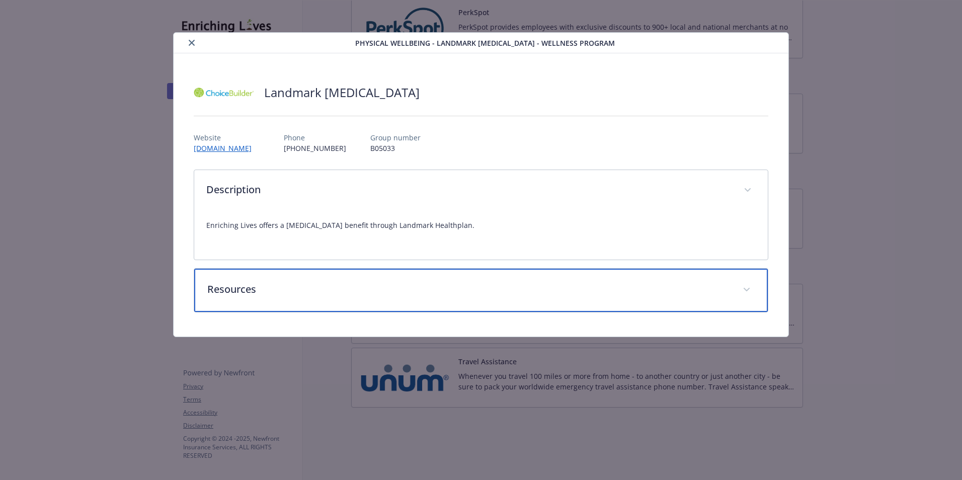
click at [241, 287] on p "Resources" at bounding box center [468, 289] width 523 height 15
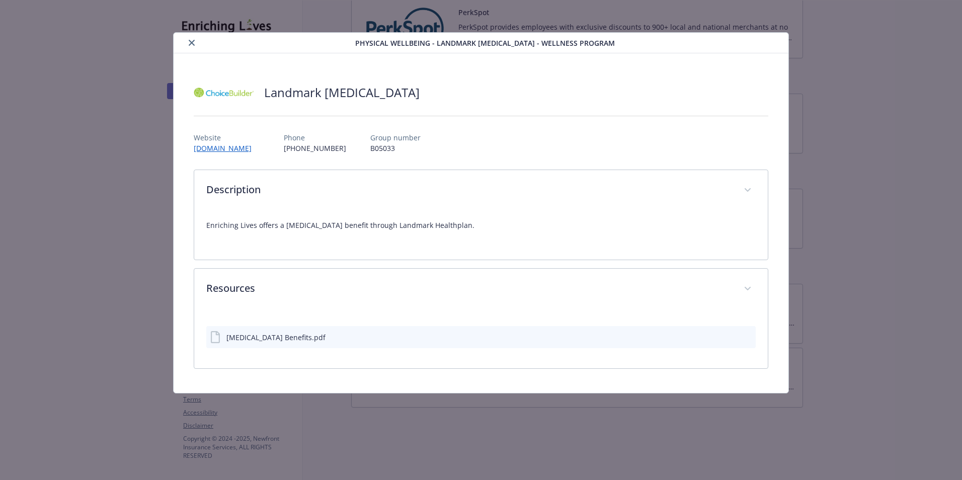
click at [748, 339] on icon "preview file" at bounding box center [746, 336] width 9 height 7
click at [297, 229] on p "Enriching Lives offers a [MEDICAL_DATA] benefit through Landmark Healthplan." at bounding box center [481, 225] width 550 height 12
click at [220, 150] on link "www.lhp-ca.com" at bounding box center [228, 148] width 68 height 12
click at [192, 42] on icon "close" at bounding box center [192, 43] width 6 height 6
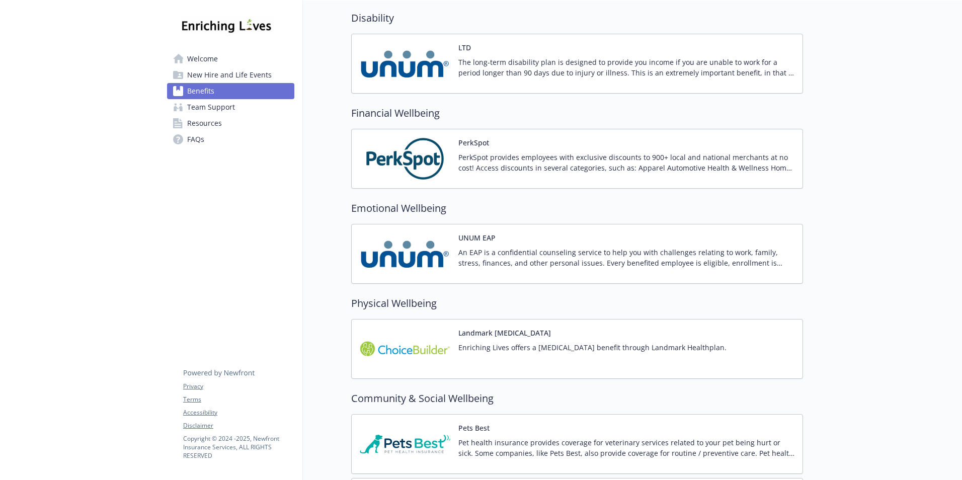
scroll to position [1532, 0]
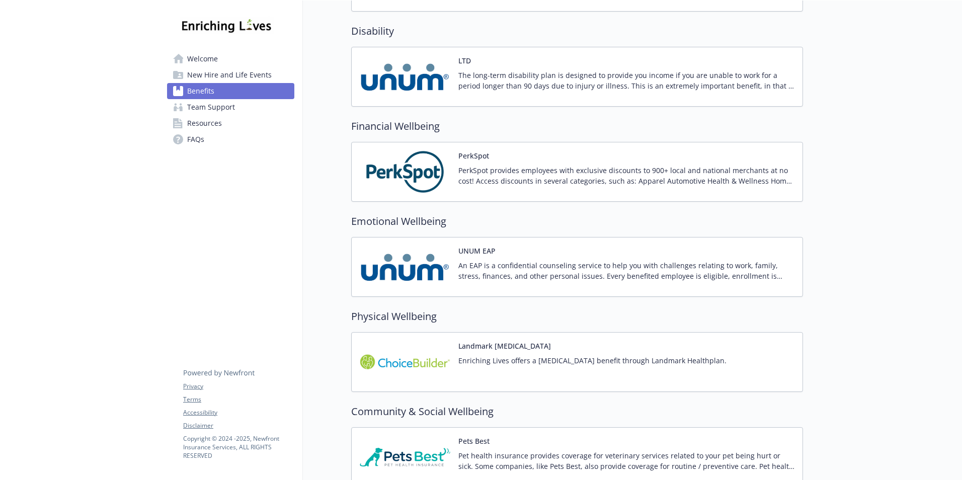
click at [235, 77] on span "New Hire and Life Events" at bounding box center [229, 75] width 85 height 16
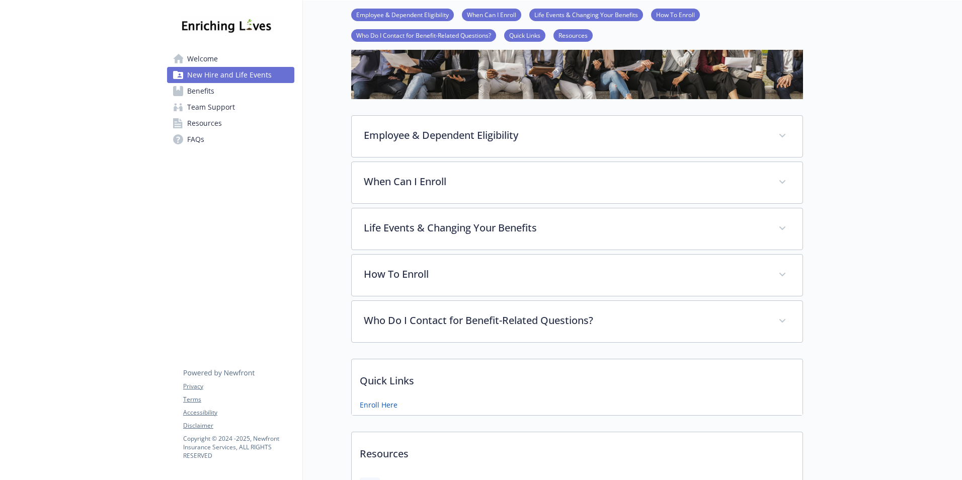
scroll to position [102, 0]
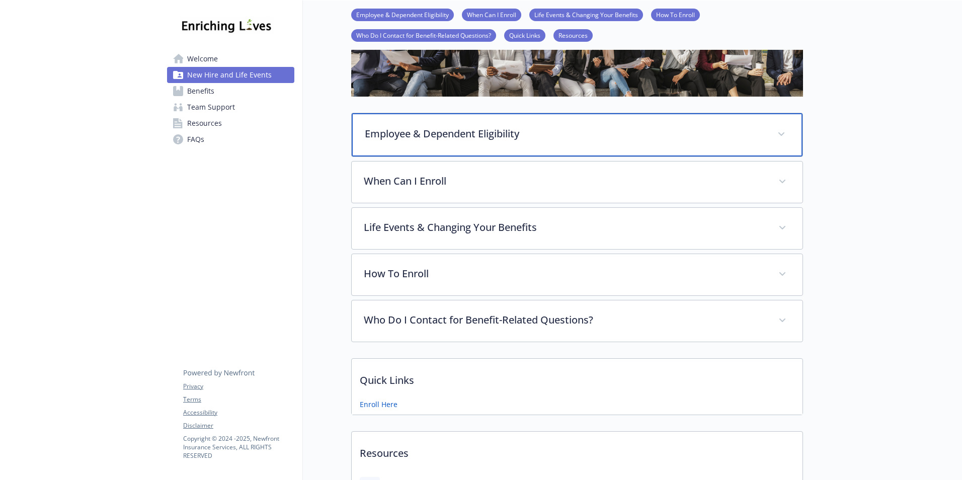
click at [677, 140] on p "Employee & Dependent Eligibility" at bounding box center [565, 133] width 401 height 15
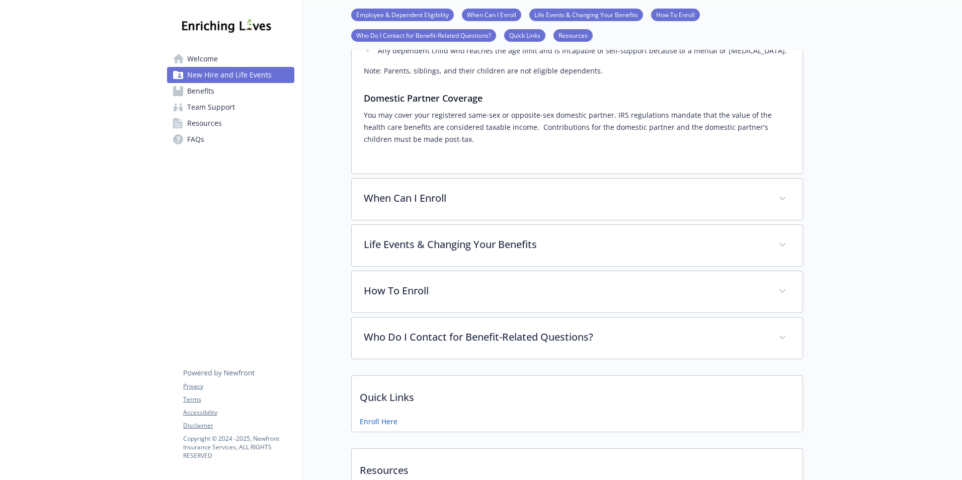
scroll to position [353, 0]
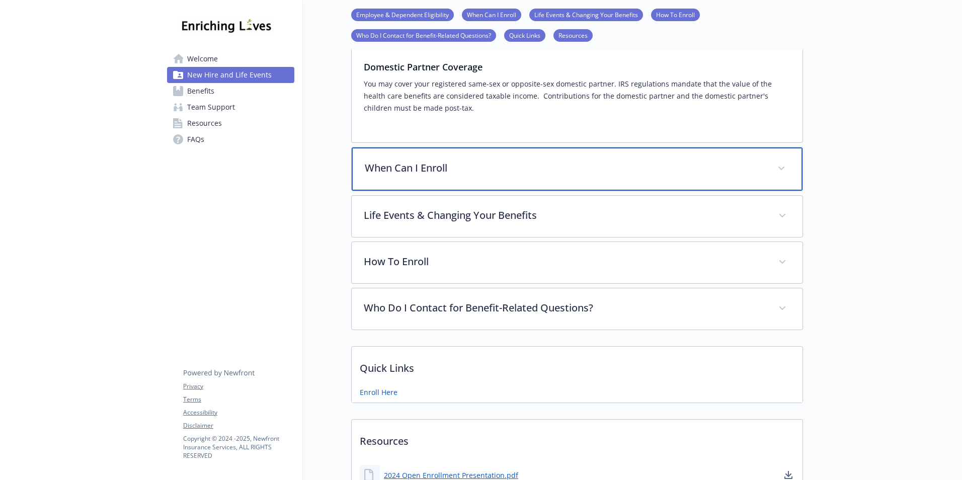
click at [682, 175] on p "When Can I Enroll" at bounding box center [565, 168] width 401 height 15
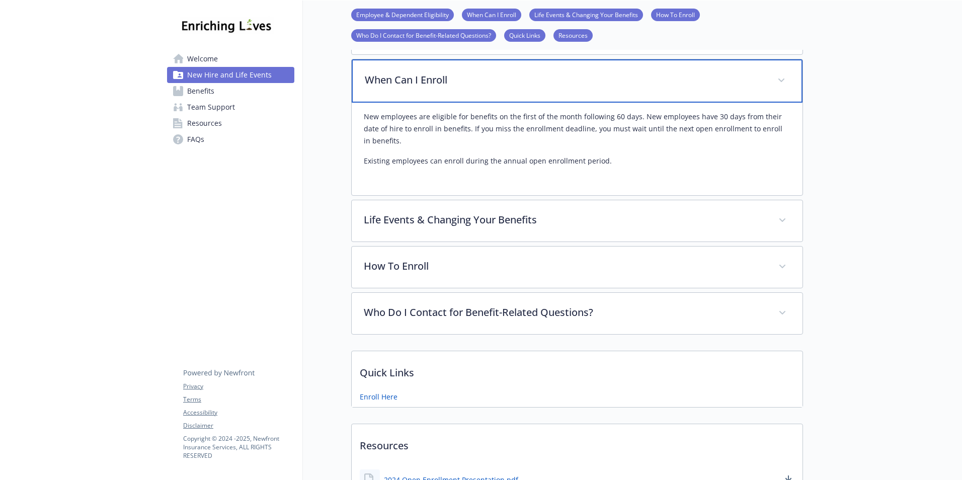
scroll to position [454, 0]
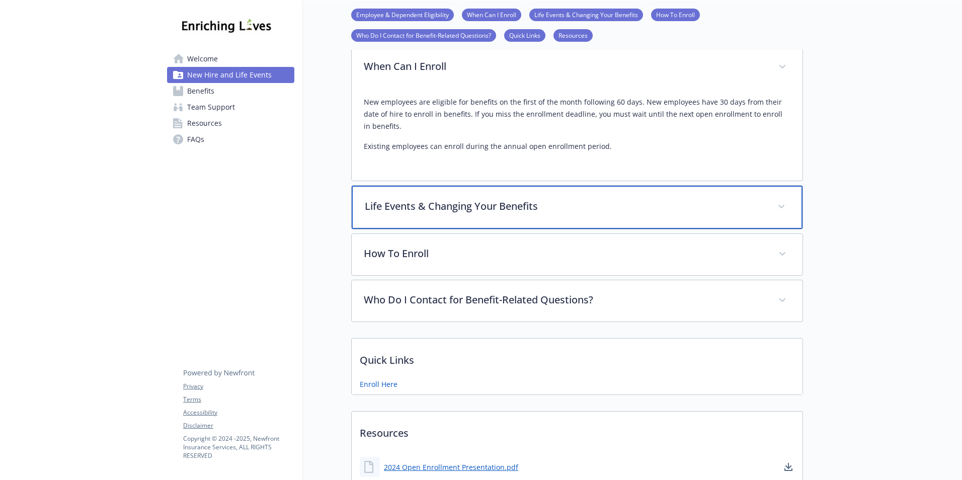
click at [654, 208] on div "Life Events & Changing Your Benefits" at bounding box center [577, 207] width 451 height 43
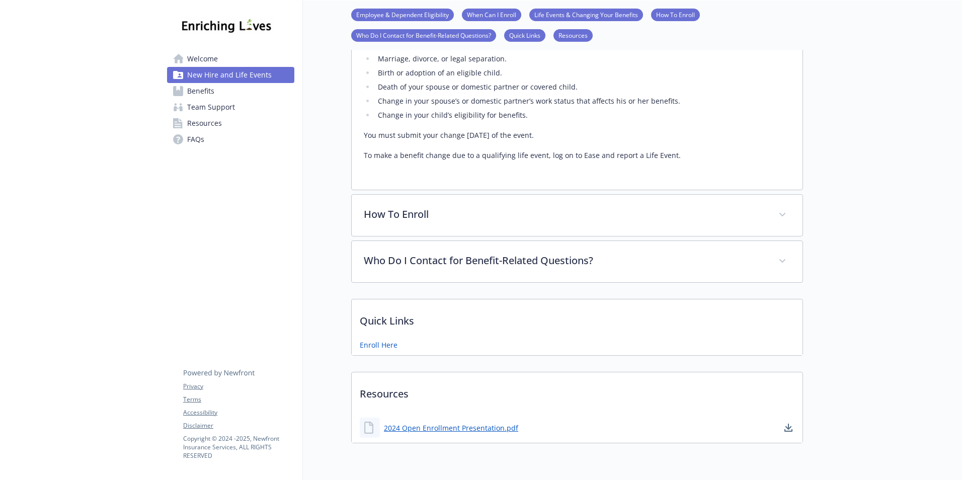
scroll to position [706, 0]
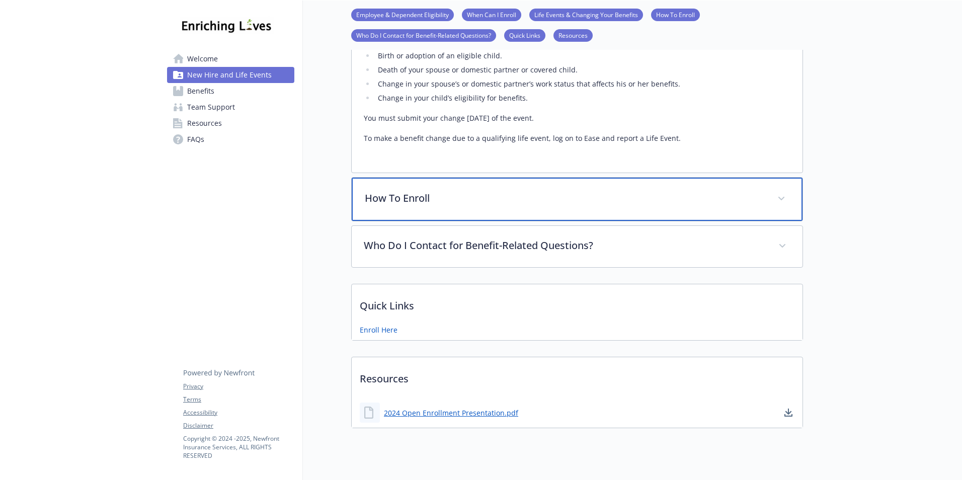
click at [657, 206] on div "How To Enroll" at bounding box center [577, 199] width 451 height 43
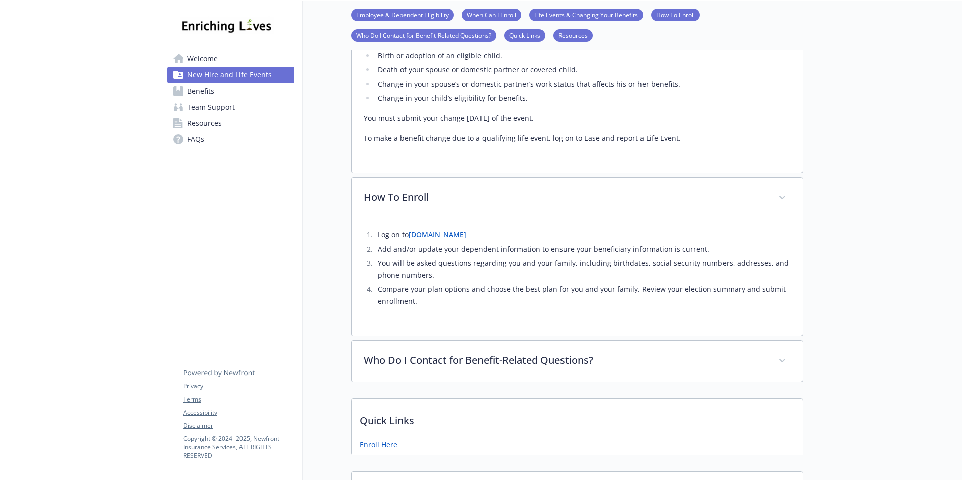
click at [466, 230] on link "enrichinglives.ease.com" at bounding box center [438, 235] width 58 height 10
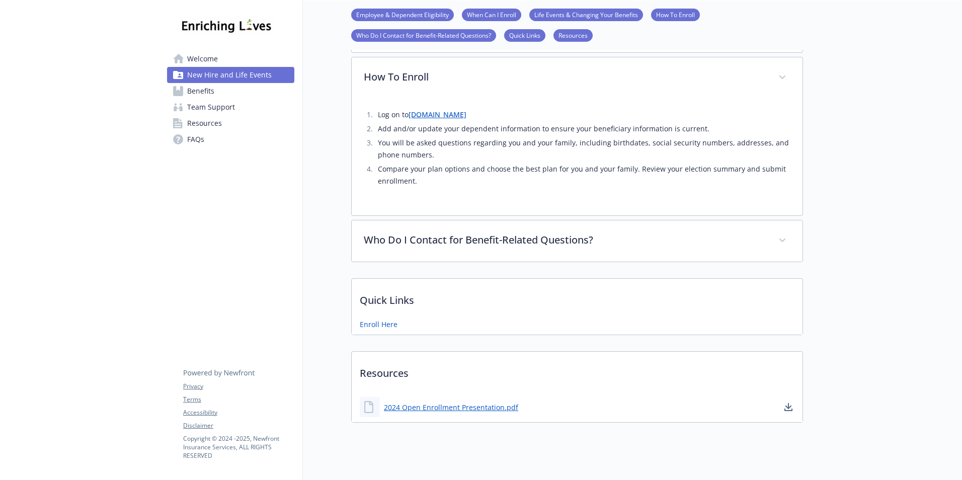
scroll to position [836, 0]
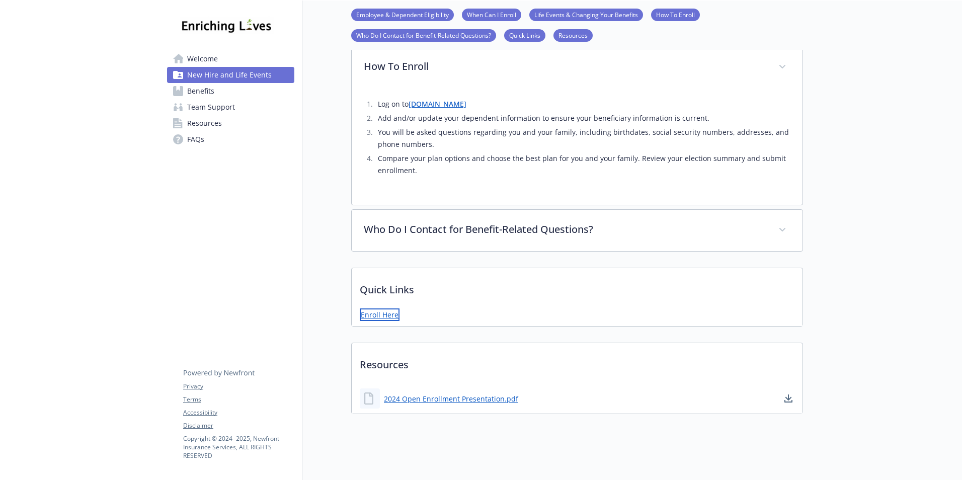
click at [386, 308] on link "Enroll Here" at bounding box center [380, 314] width 40 height 13
click at [419, 390] on link "2024 Open Enrollment Presentation.pdf" at bounding box center [452, 396] width 136 height 13
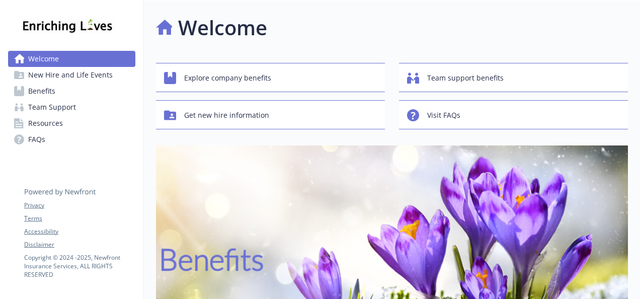
click at [65, 124] on link "Resources" at bounding box center [71, 123] width 127 height 16
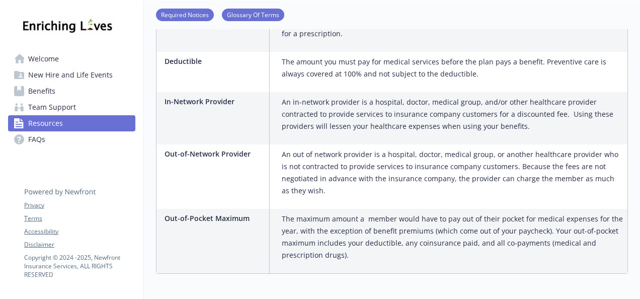
scroll to position [563, 0]
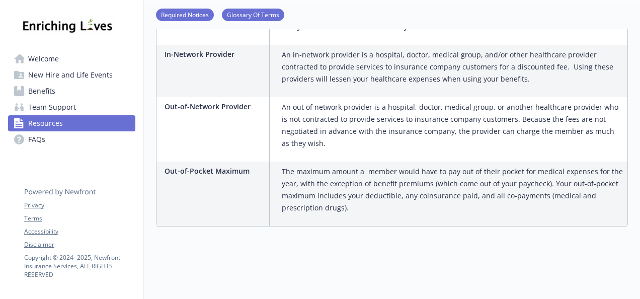
click at [167, 168] on p "Out-of-Pocket Maximum" at bounding box center [215, 171] width 101 height 11
